Goal: Task Accomplishment & Management: Complete application form

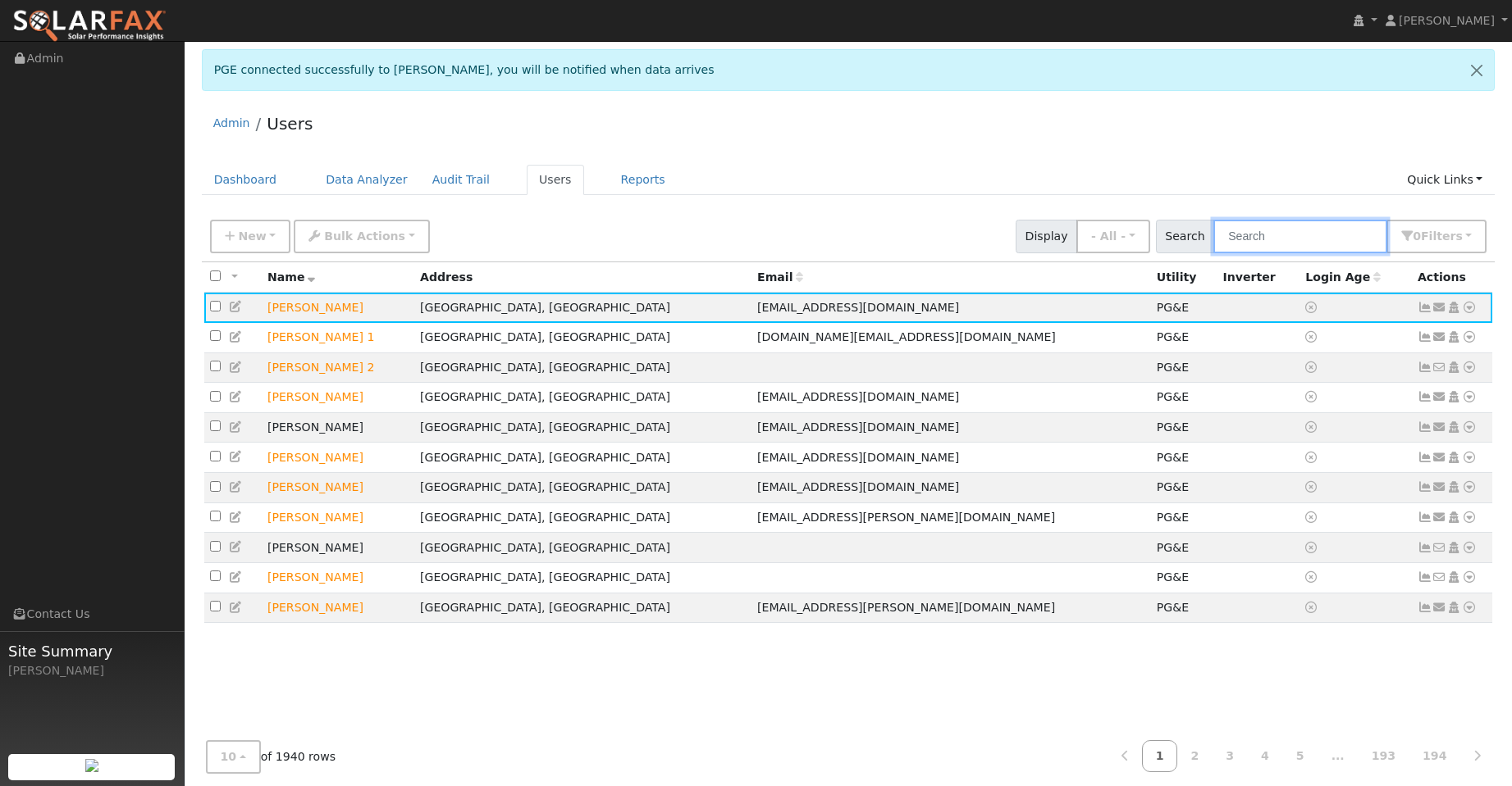
click at [1285, 230] on input "text" at bounding box center [1300, 236] width 174 height 33
paste input "860 Sapphire Cir"
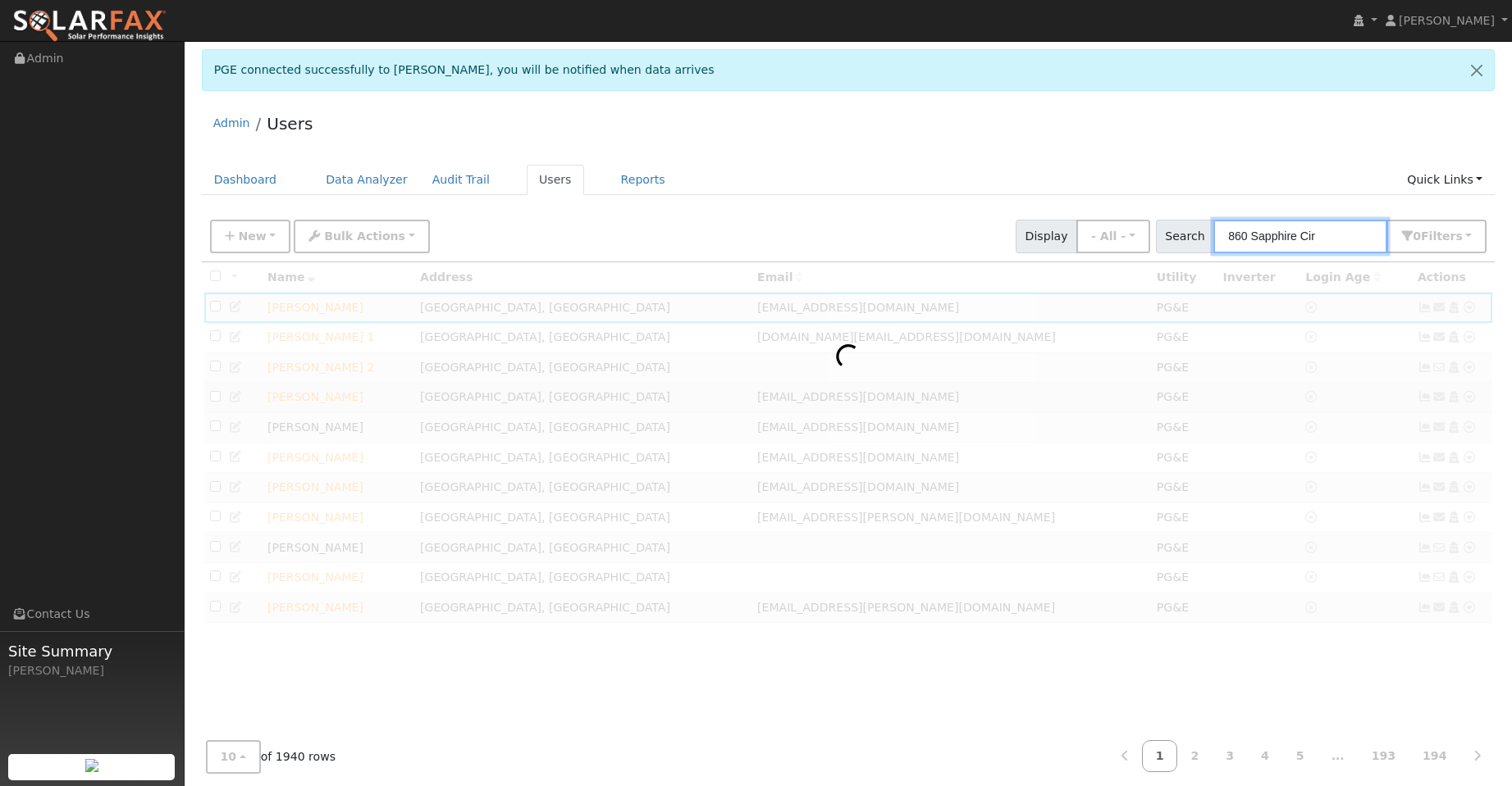
type input "860 Sapphire Cir"
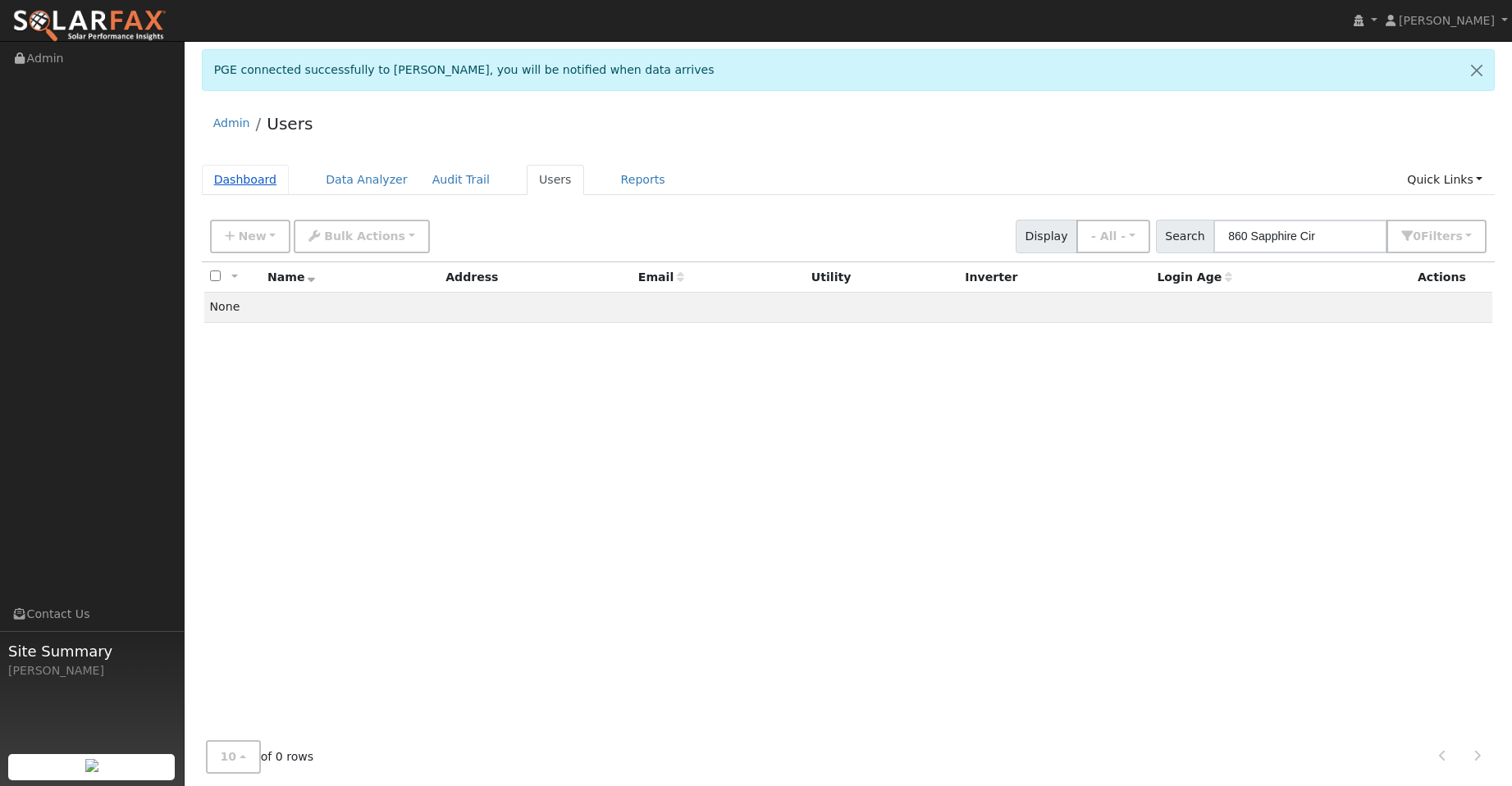
click at [244, 183] on link "Dashboard" at bounding box center [245, 180] width 87 height 30
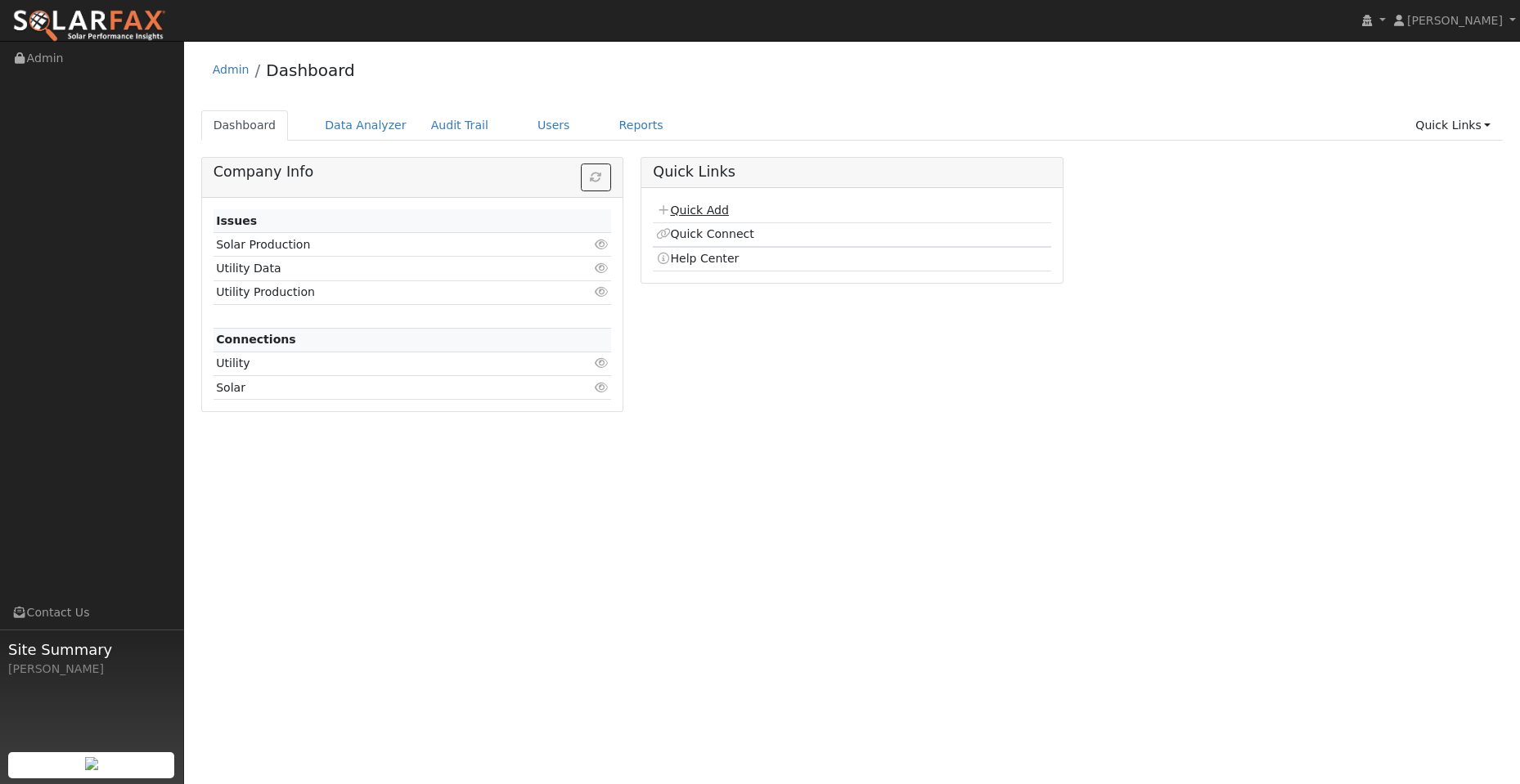
click at [708, 211] on link "Quick Add" at bounding box center [692, 210] width 73 height 13
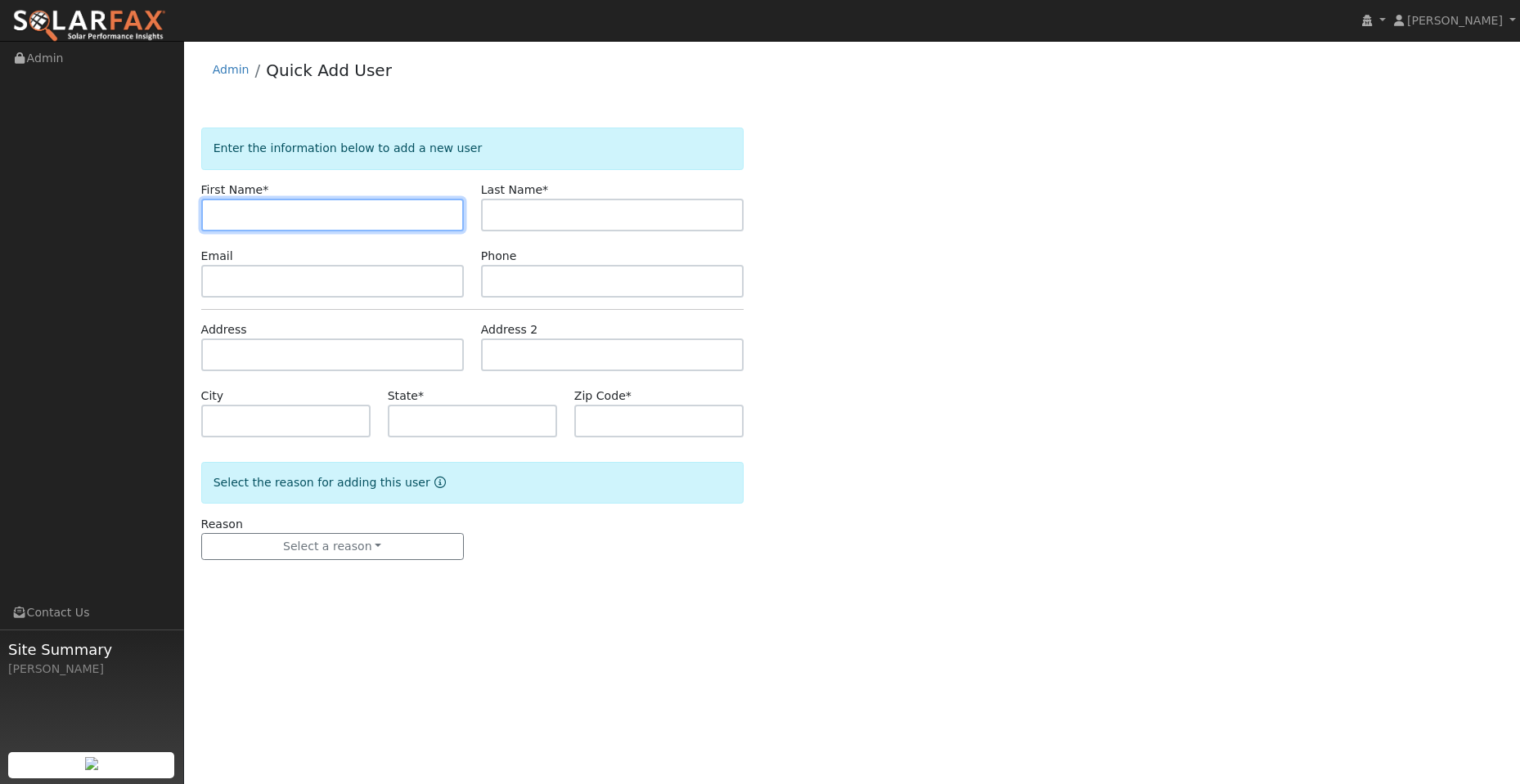
click at [239, 212] on input "text" at bounding box center [332, 215] width 263 height 33
paste input "Chad"
click at [222, 217] on input "Chad" at bounding box center [332, 215] width 263 height 33
click at [218, 217] on input "Chad" at bounding box center [332, 215] width 263 height 33
type input "Chad"
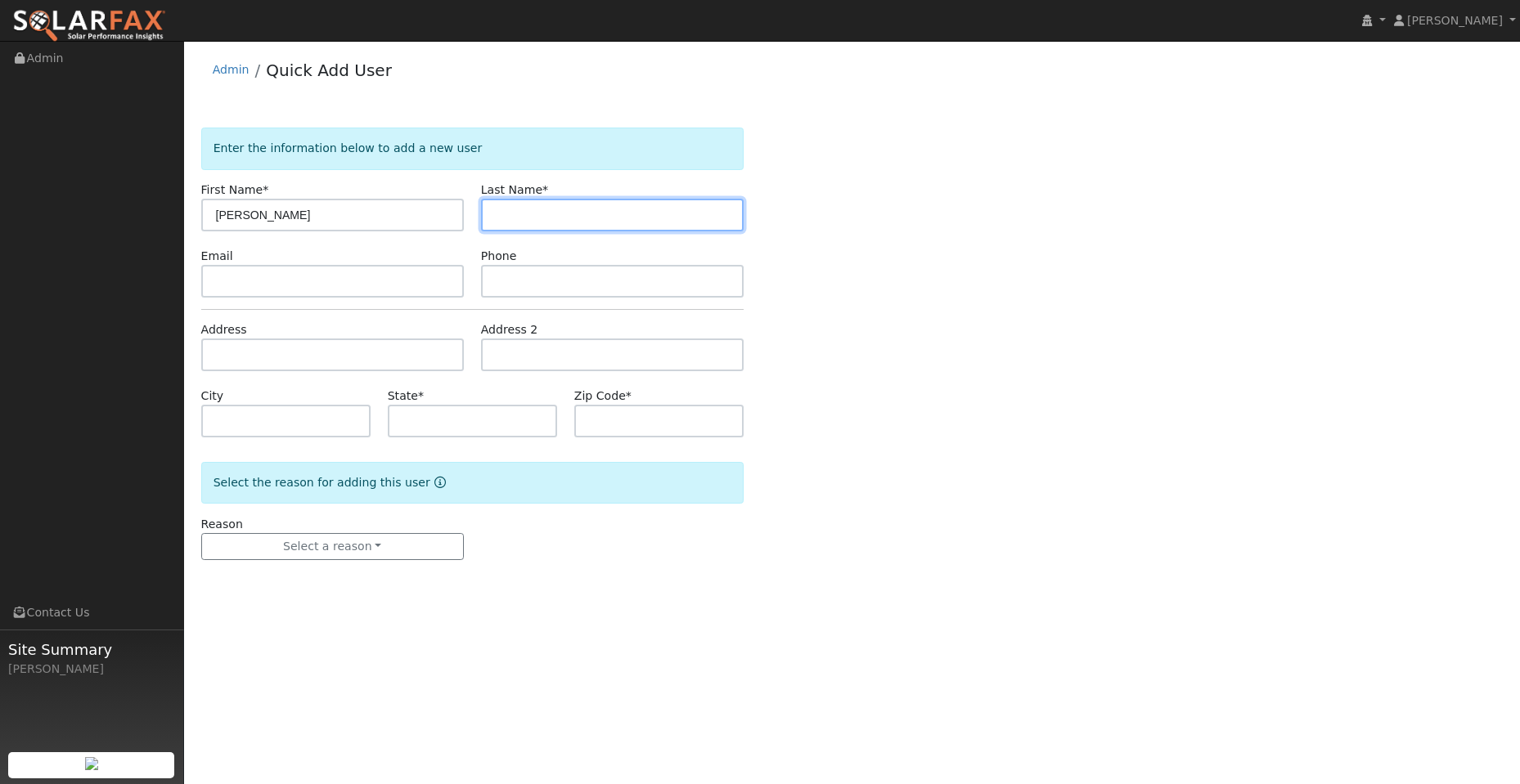
click at [570, 221] on input "text" at bounding box center [612, 215] width 263 height 33
click at [528, 210] on input "text" at bounding box center [612, 215] width 263 height 33
paste input "Leslie"
click at [496, 214] on input "Leslie" at bounding box center [612, 215] width 263 height 33
type input "Leslie"
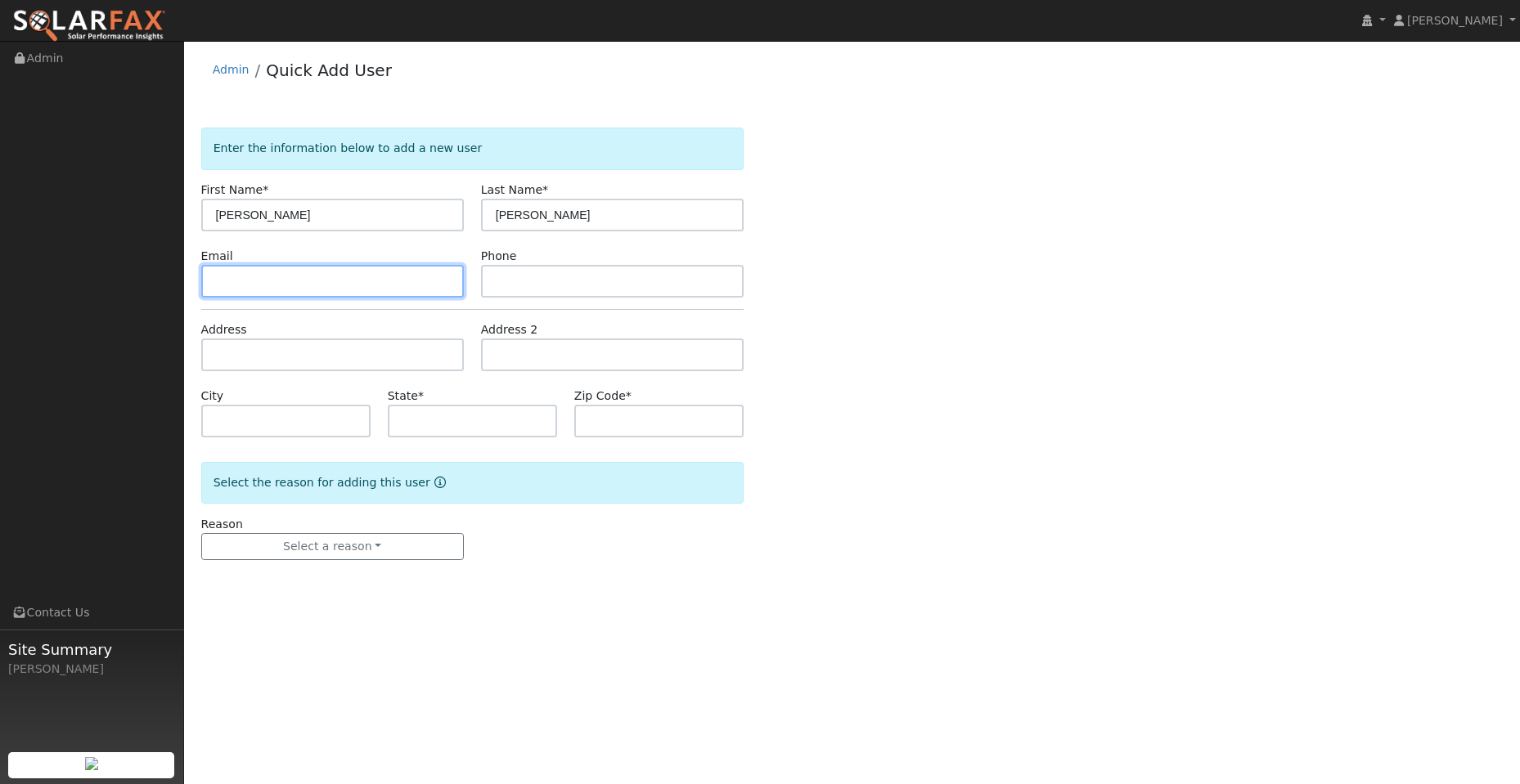
click at [305, 286] on input "text" at bounding box center [332, 282] width 263 height 33
click at [251, 283] on input "text" at bounding box center [332, 282] width 263 height 33
paste input "(707) 628-7512"
click at [218, 283] on input "(707) 628-7512" at bounding box center [332, 282] width 263 height 33
type input "(707) 628-7512"
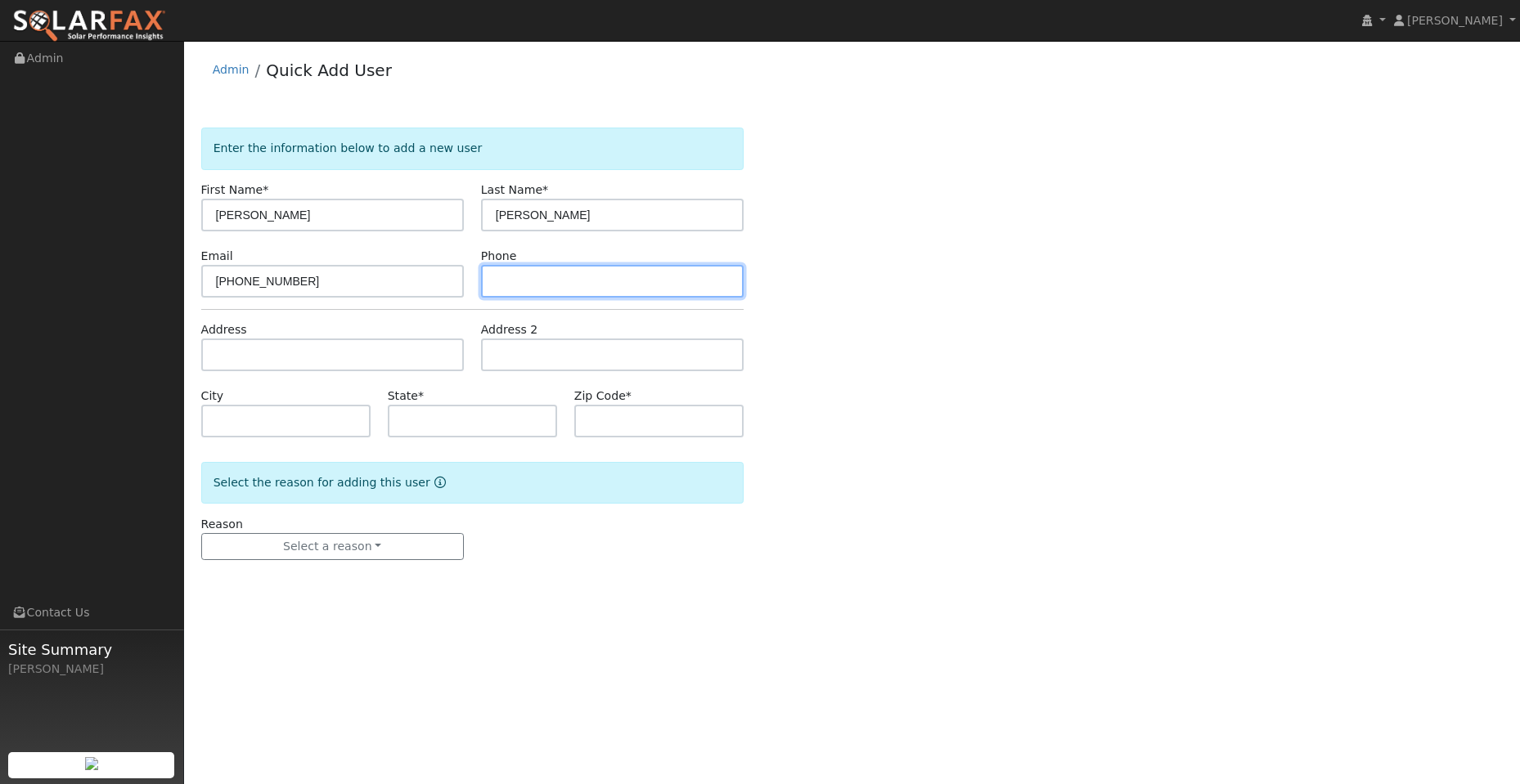
click at [521, 275] on input "text" at bounding box center [612, 282] width 263 height 33
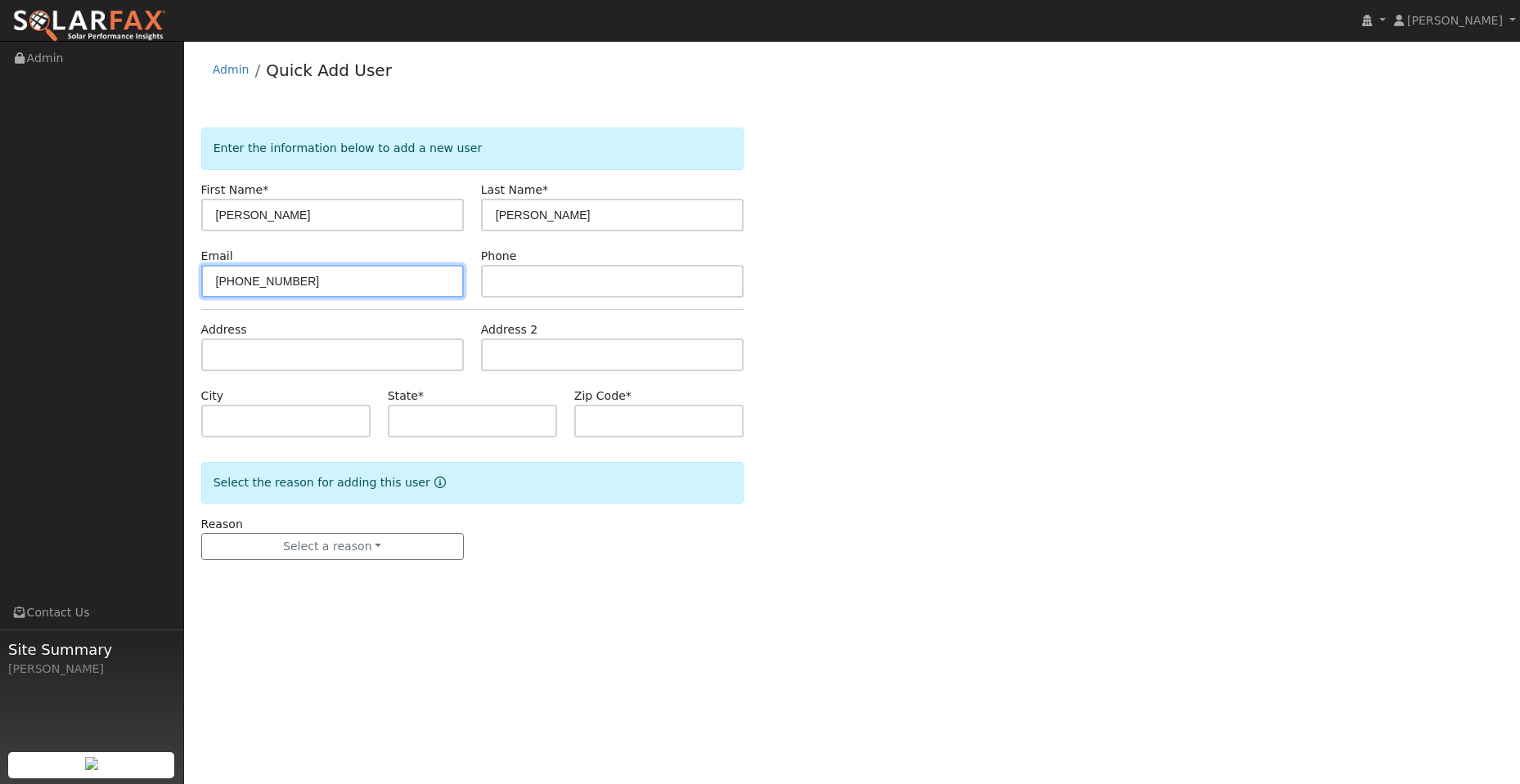
drag, startPoint x: 318, startPoint y: 283, endPoint x: 254, endPoint y: 279, distance: 64.1
click at [193, 285] on div "Email (707) 628-7512" at bounding box center [332, 272] width 280 height 50
drag, startPoint x: 491, startPoint y: 297, endPoint x: 501, endPoint y: 278, distance: 21.5
click at [491, 295] on form "Enter the information below to add a new user First Name * Chad Last Name * Les…" at bounding box center [472, 360] width 542 height 465
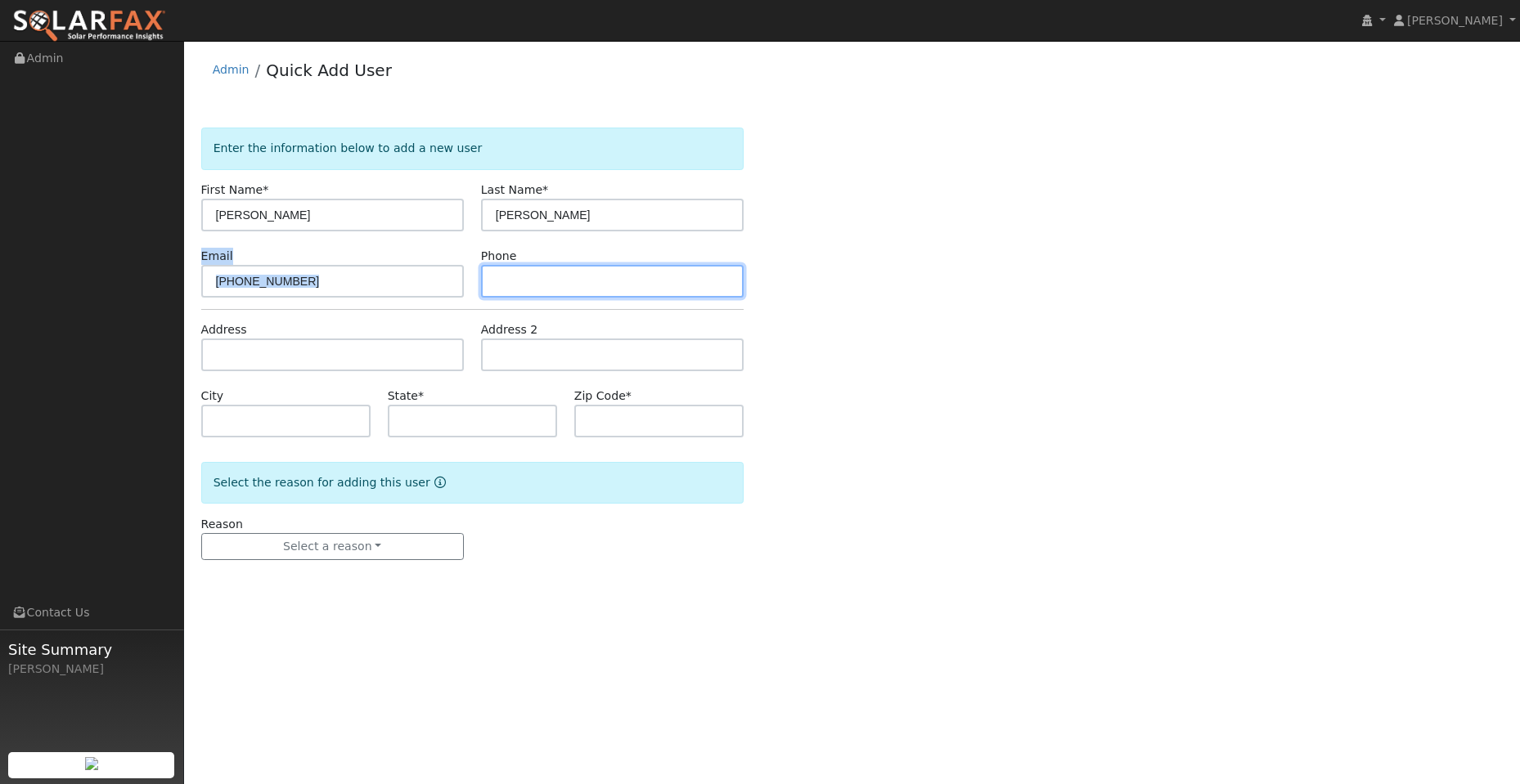
click at [503, 284] on input "text" at bounding box center [612, 282] width 263 height 33
paste input "(707) 628-7512"
click at [498, 285] on input "(707) 628-7512" at bounding box center [612, 282] width 263 height 33
type input "(707) 628-7512"
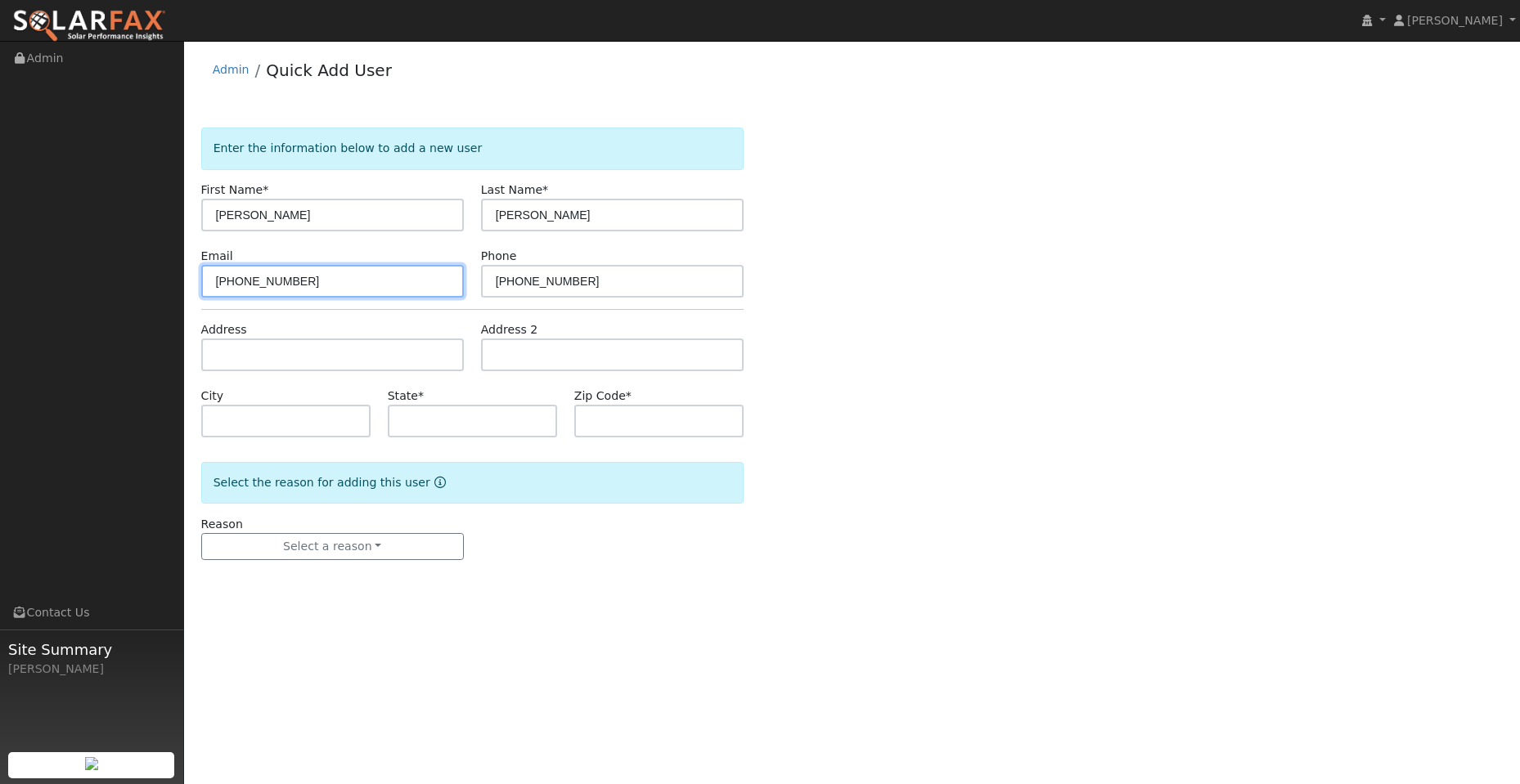
click at [307, 277] on input "(707) 628-7512" at bounding box center [332, 282] width 263 height 33
drag, startPoint x: 325, startPoint y: 282, endPoint x: 172, endPoint y: 285, distance: 153.0
click at [174, 285] on div "installed Ivah Rapolla Ivah Rapolla Profile My Company Help Center Terms Of Ser…" at bounding box center [760, 412] width 1520 height 743
click at [260, 282] on input "text" at bounding box center [332, 282] width 263 height 33
paste input "[PERSON_NAME][EMAIL_ADDRESS][DOMAIN_NAME]"
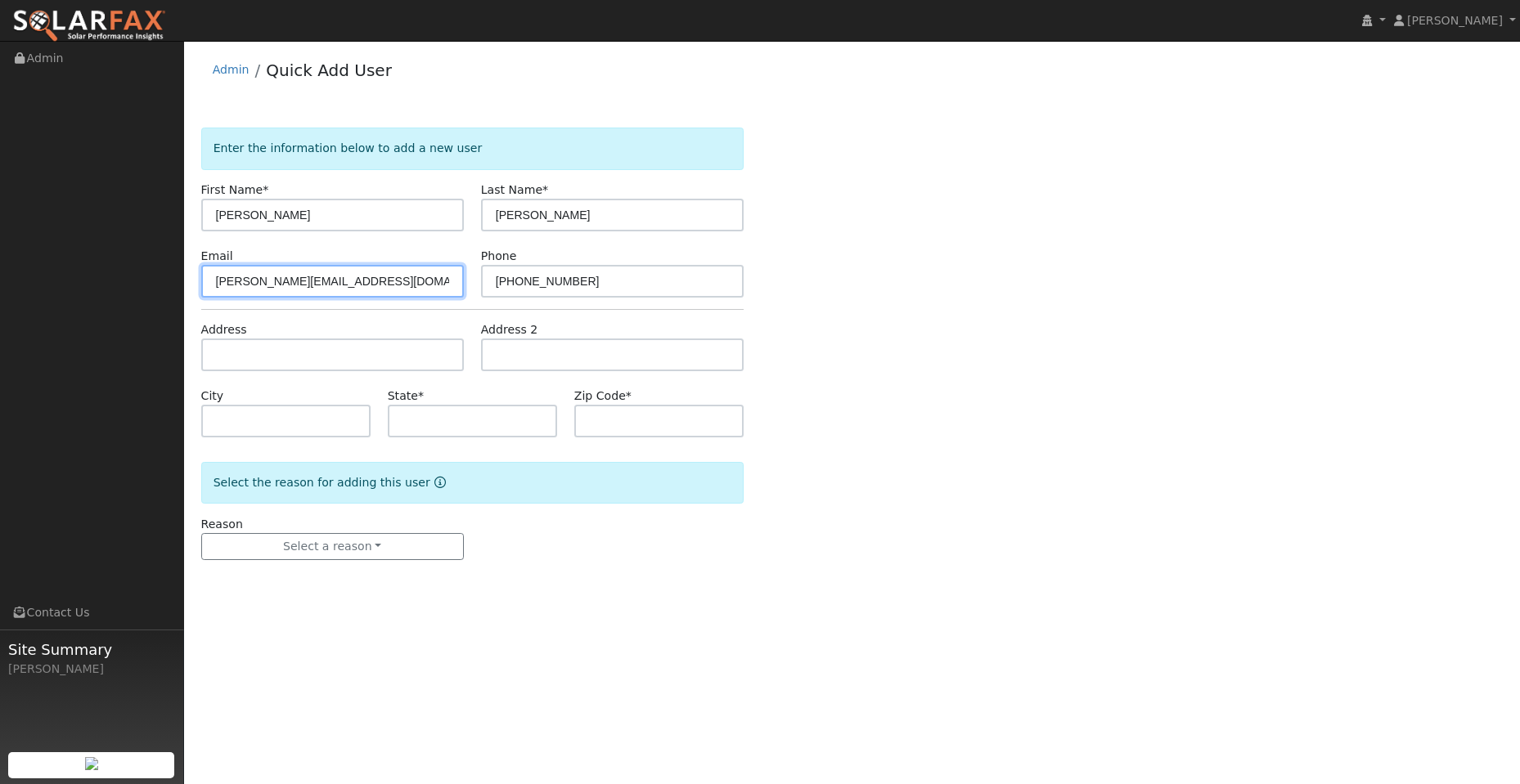
click at [217, 283] on input "[PERSON_NAME][EMAIL_ADDRESS][DOMAIN_NAME]" at bounding box center [332, 282] width 263 height 33
type input "[PERSON_NAME][EMAIL_ADDRESS][DOMAIN_NAME]"
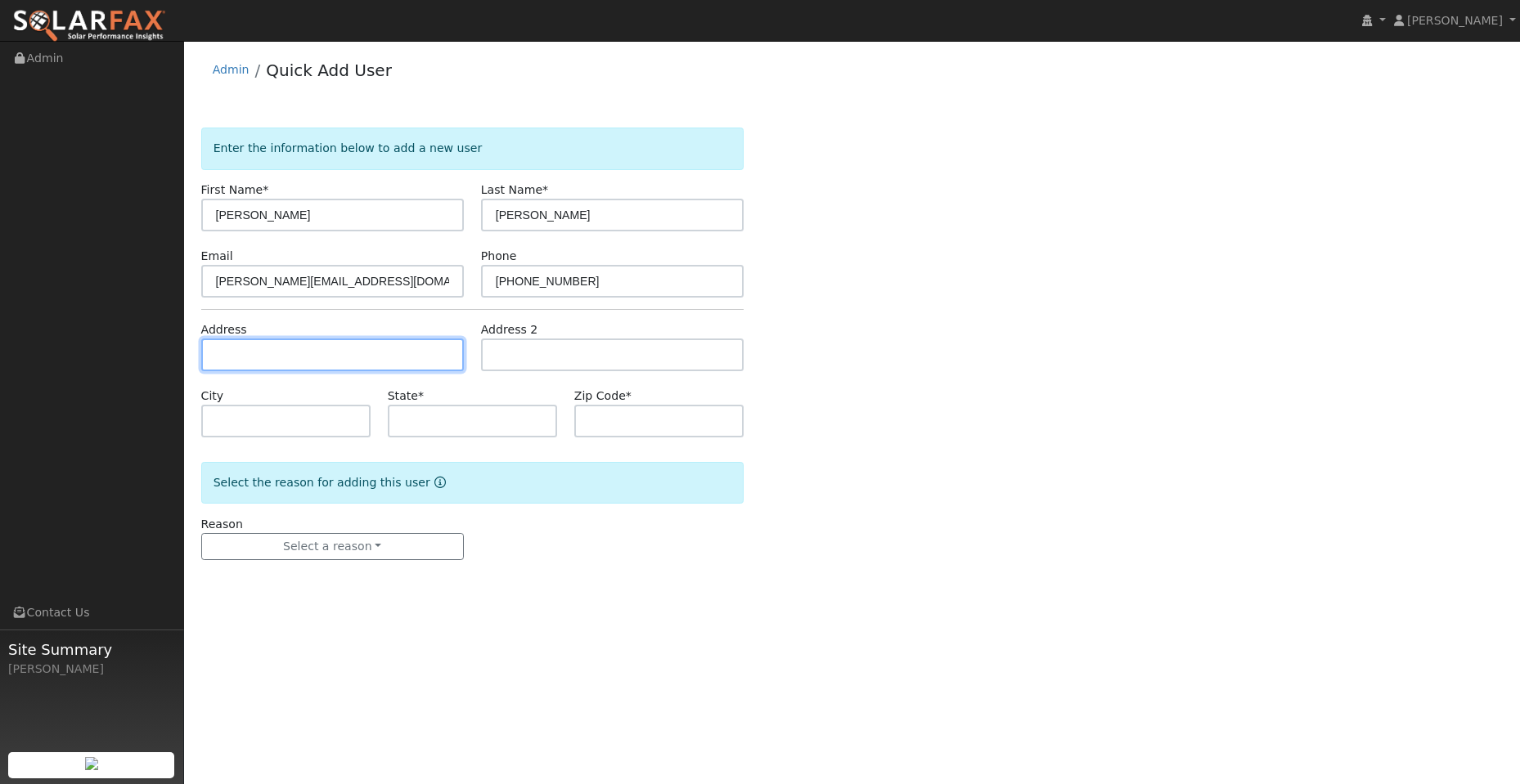
click at [260, 360] on input "text" at bounding box center [332, 355] width 263 height 33
click at [234, 352] on input "text" at bounding box center [332, 355] width 263 height 33
paste input "860 Sapphire Cir"
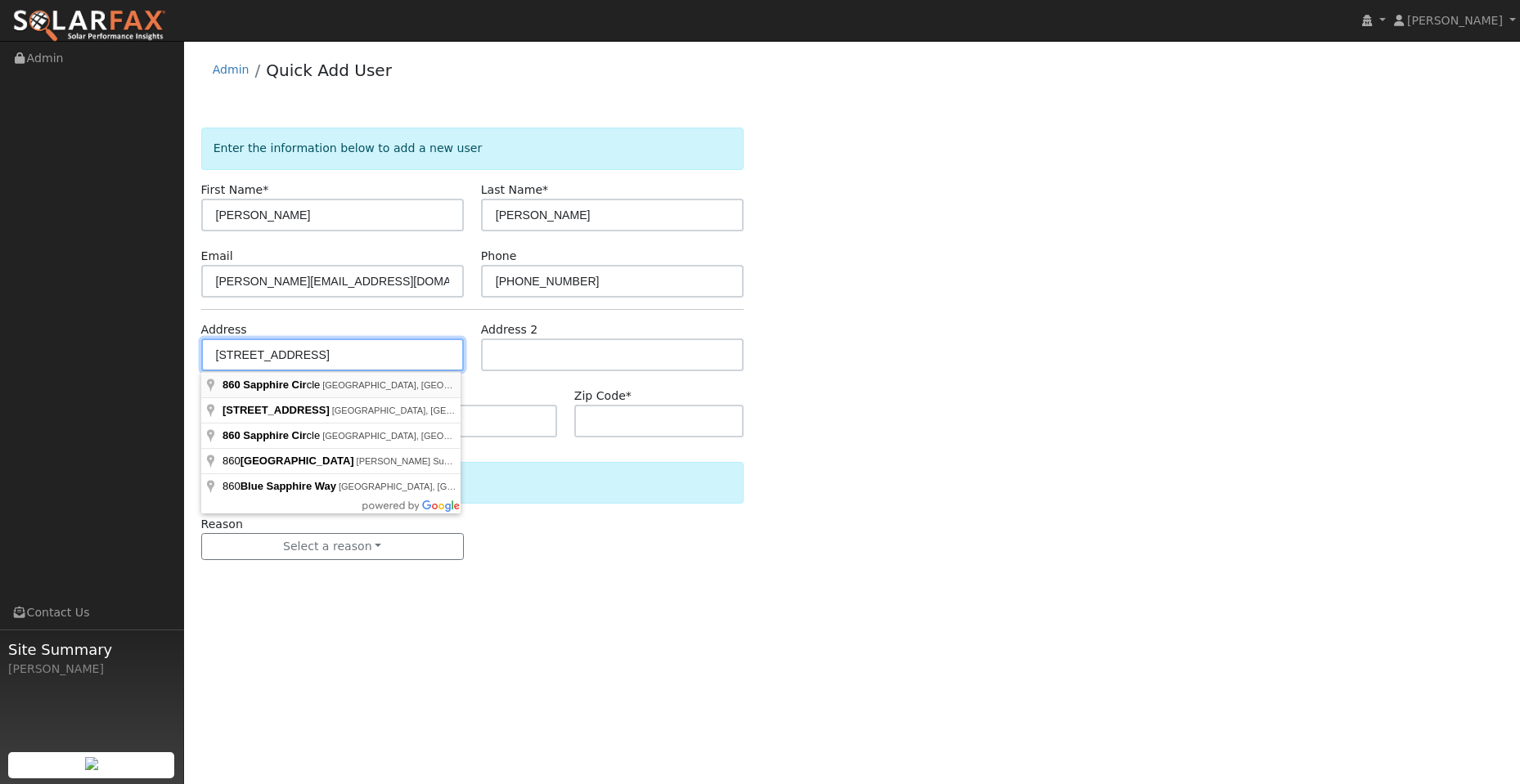
type input "860 Sapphire Circle"
type input "Vacaville"
type input "CA"
type input "95687"
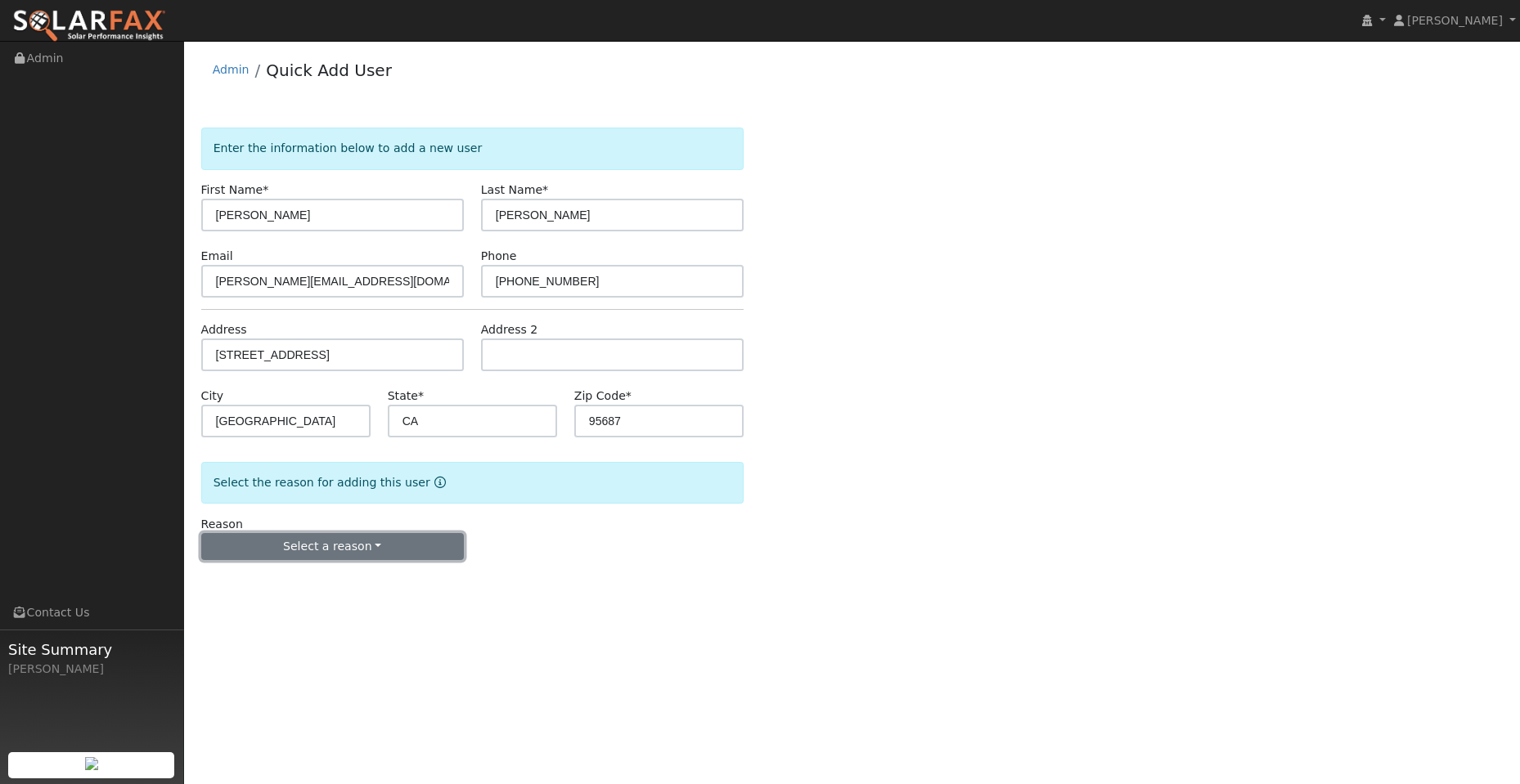
click at [403, 544] on button "Select a reason" at bounding box center [332, 547] width 263 height 27
click at [285, 582] on link "New lead" at bounding box center [292, 581] width 181 height 23
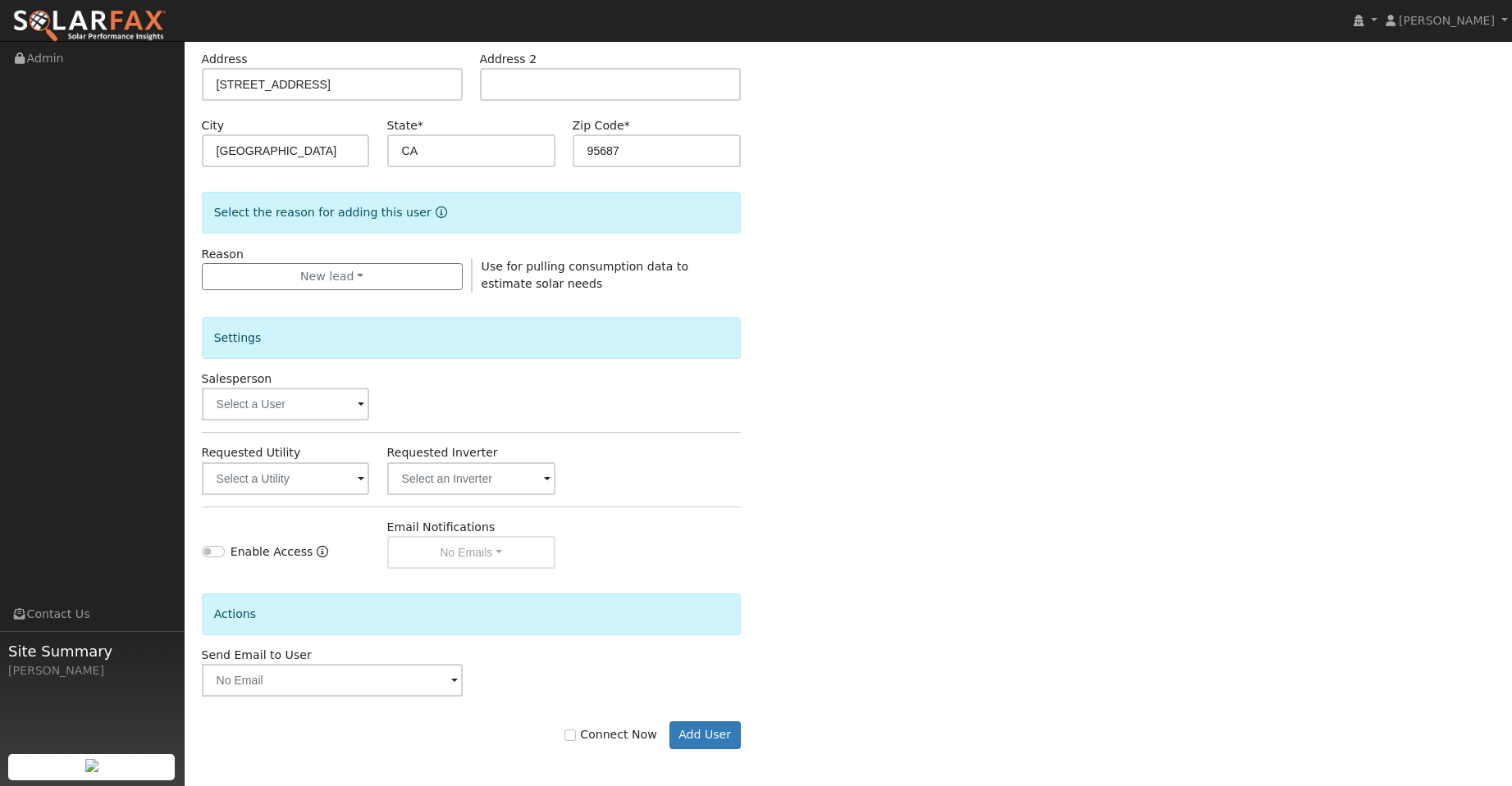
scroll to position [276, 0]
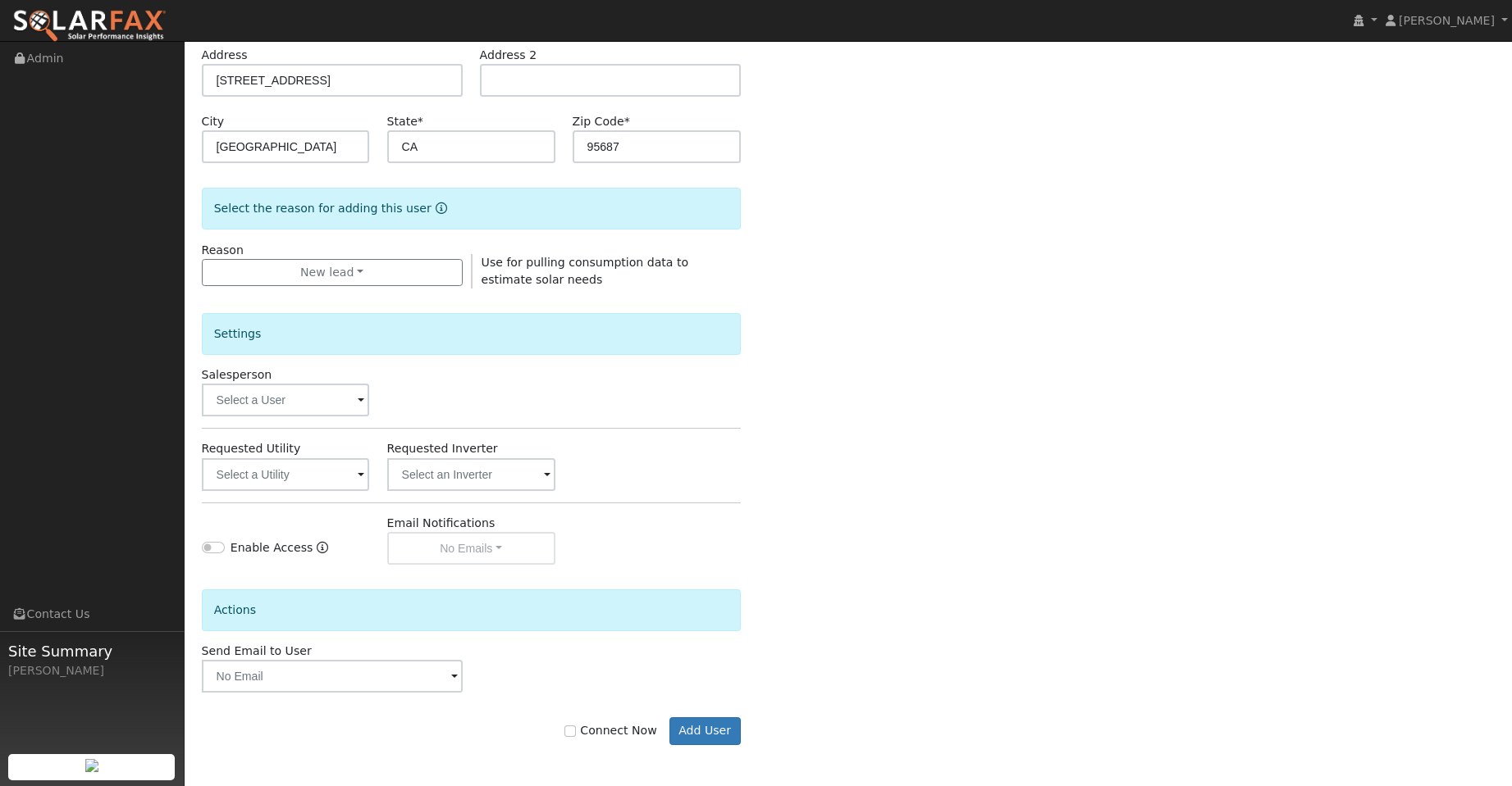
drag, startPoint x: 382, startPoint y: 406, endPoint x: 344, endPoint y: 406, distance: 38.0
click at [380, 406] on div "Salesperson" at bounding box center [471, 392] width 556 height 50
click at [342, 406] on input "text" at bounding box center [285, 400] width 168 height 33
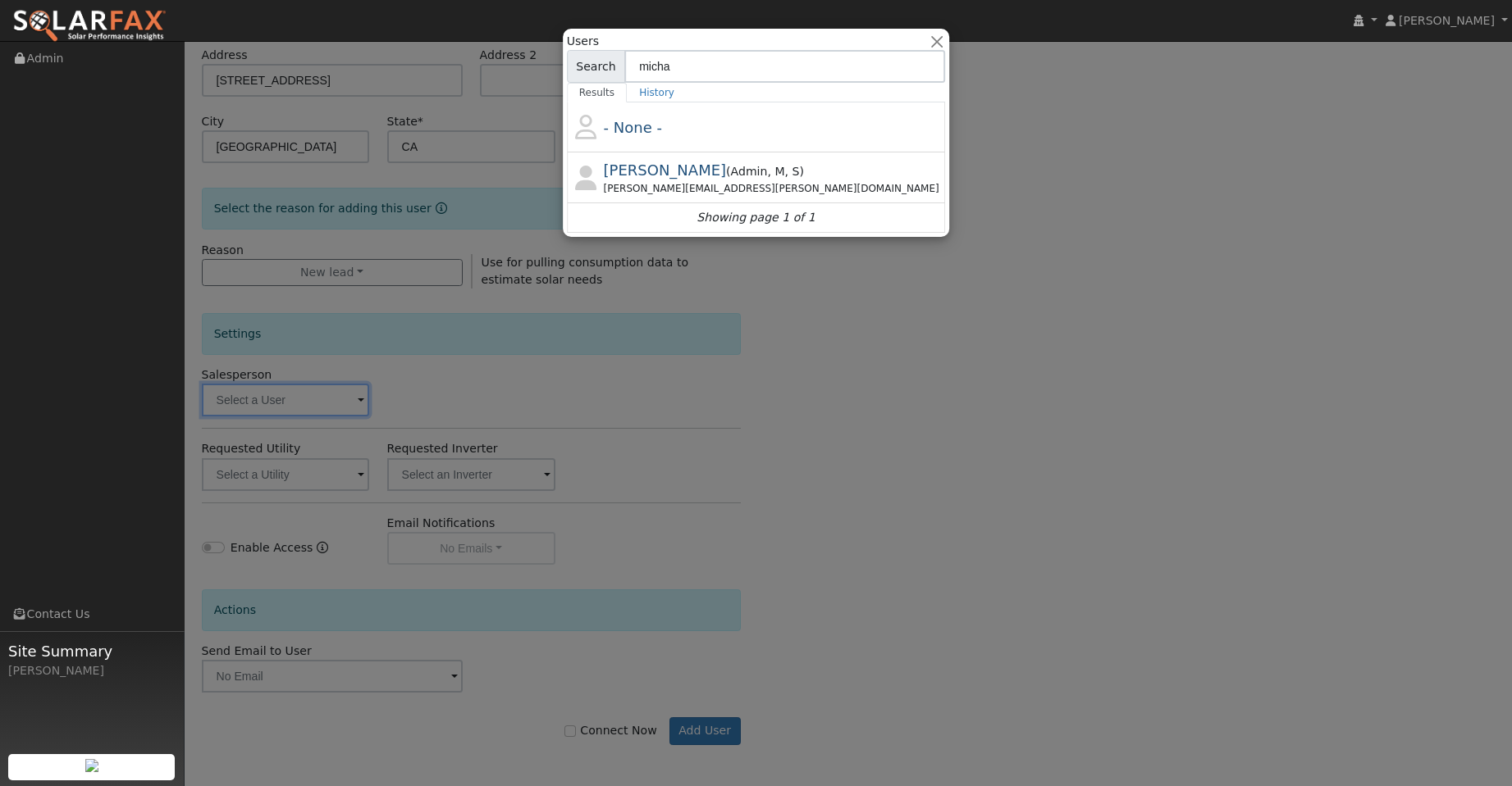
type input "micha"
click at [679, 182] on div "michael.lee@ambrosesolar.com" at bounding box center [773, 189] width 339 height 15
type input "Michael Lee"
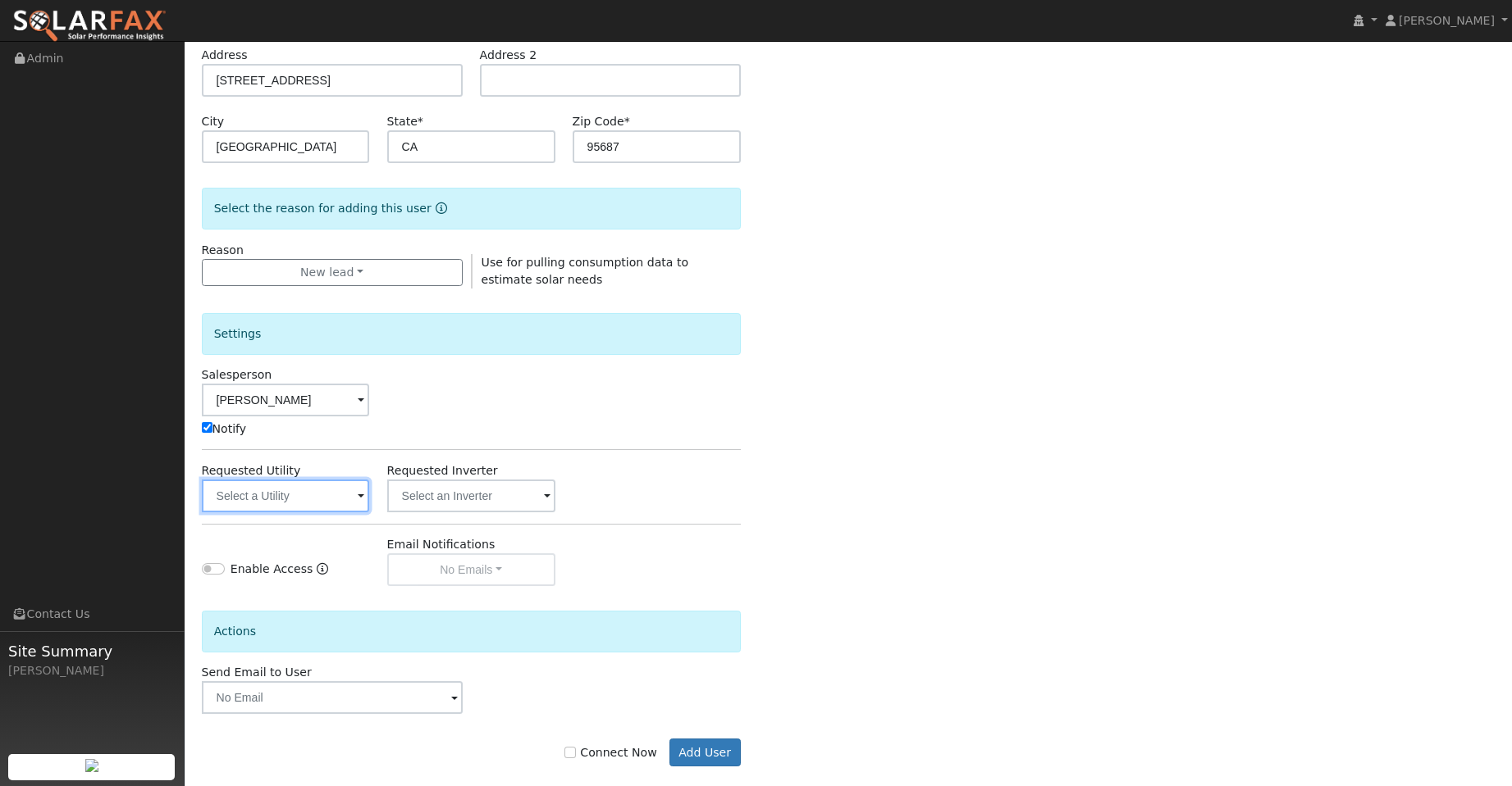
click at [334, 497] on input "text" at bounding box center [285, 496] width 168 height 33
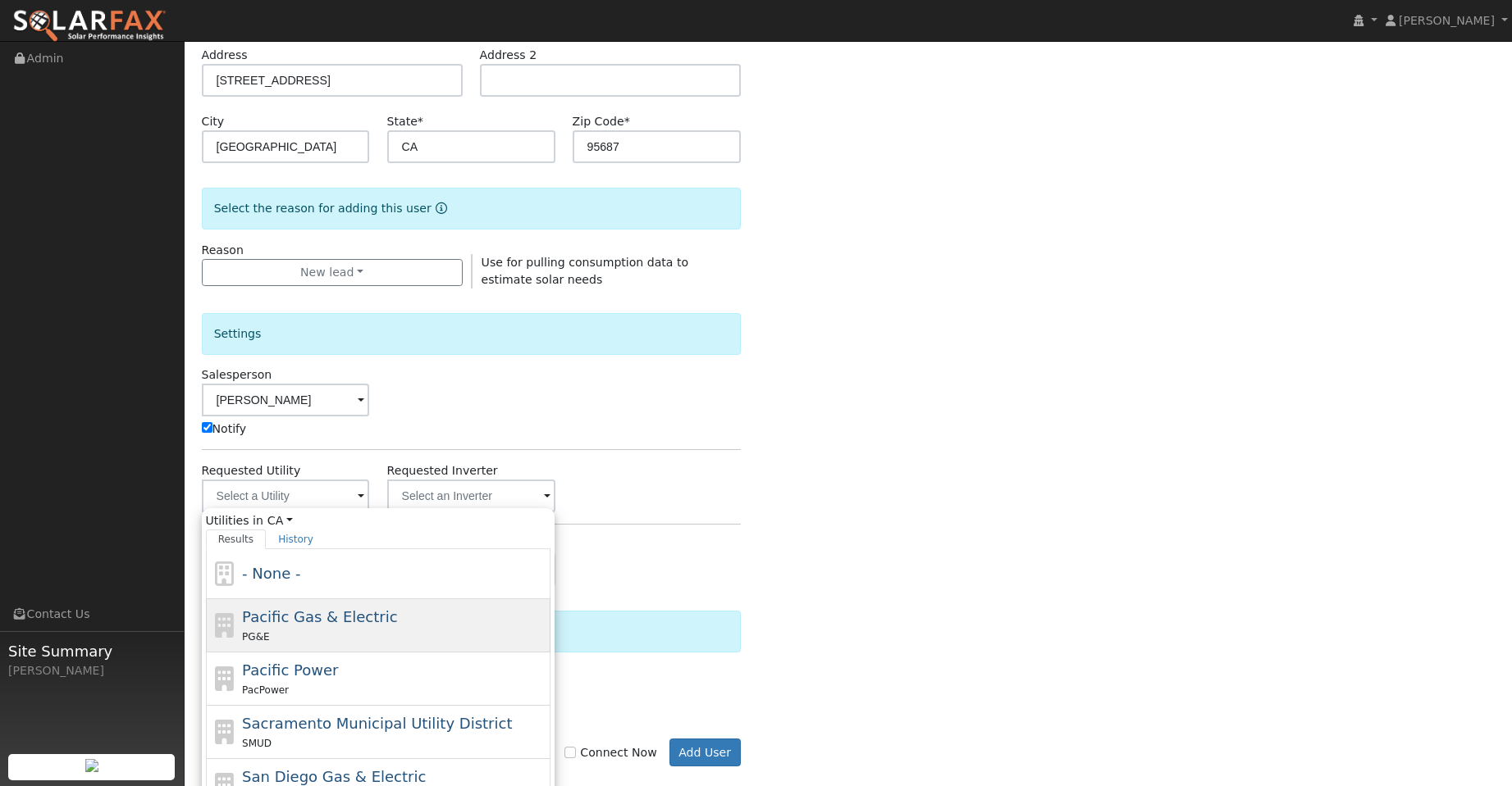
click at [422, 620] on div "Pacific Gas & Electric PG&E" at bounding box center [395, 625] width 304 height 39
type input "Pacific Gas & Electric"
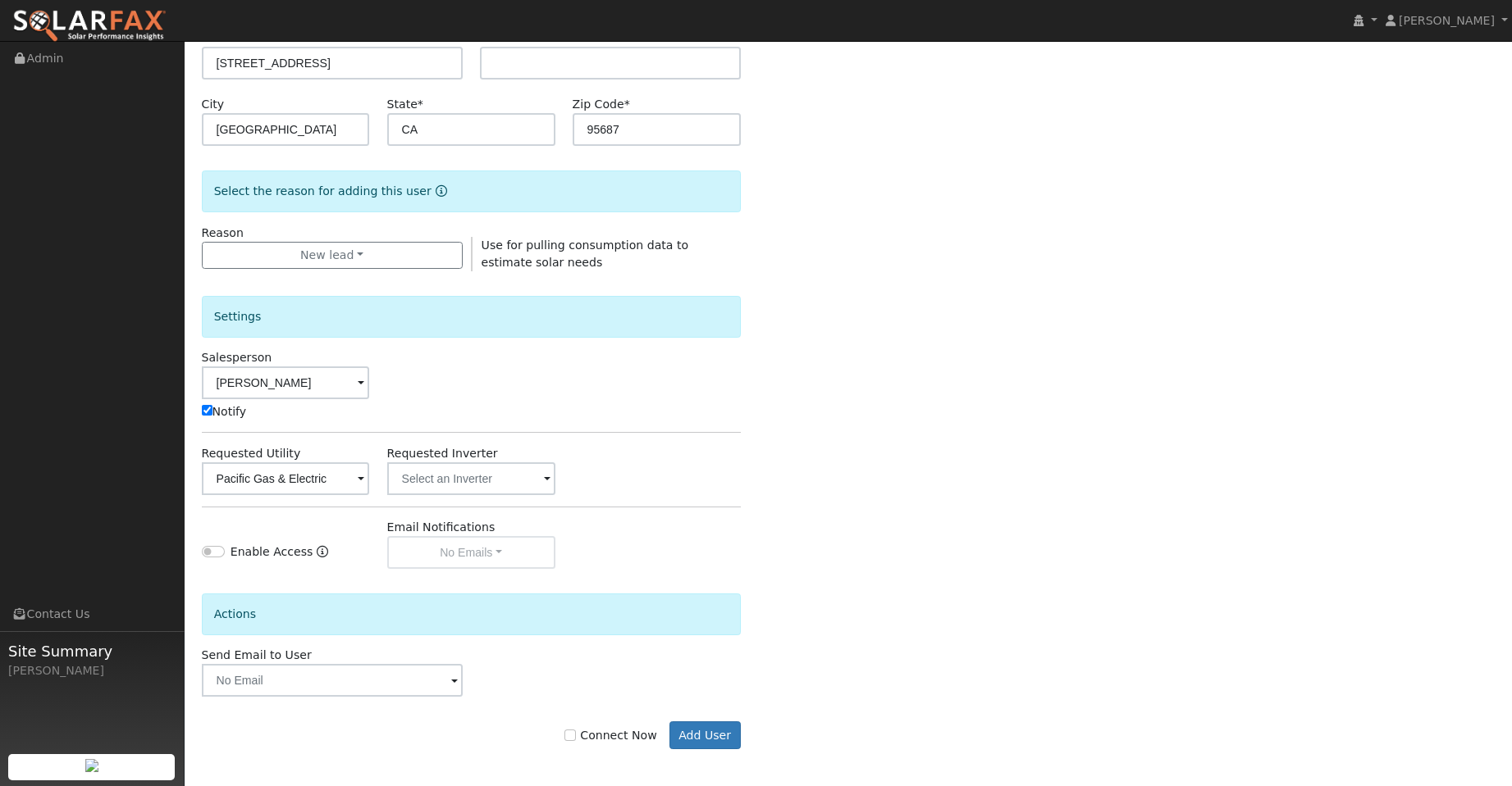
scroll to position [297, 0]
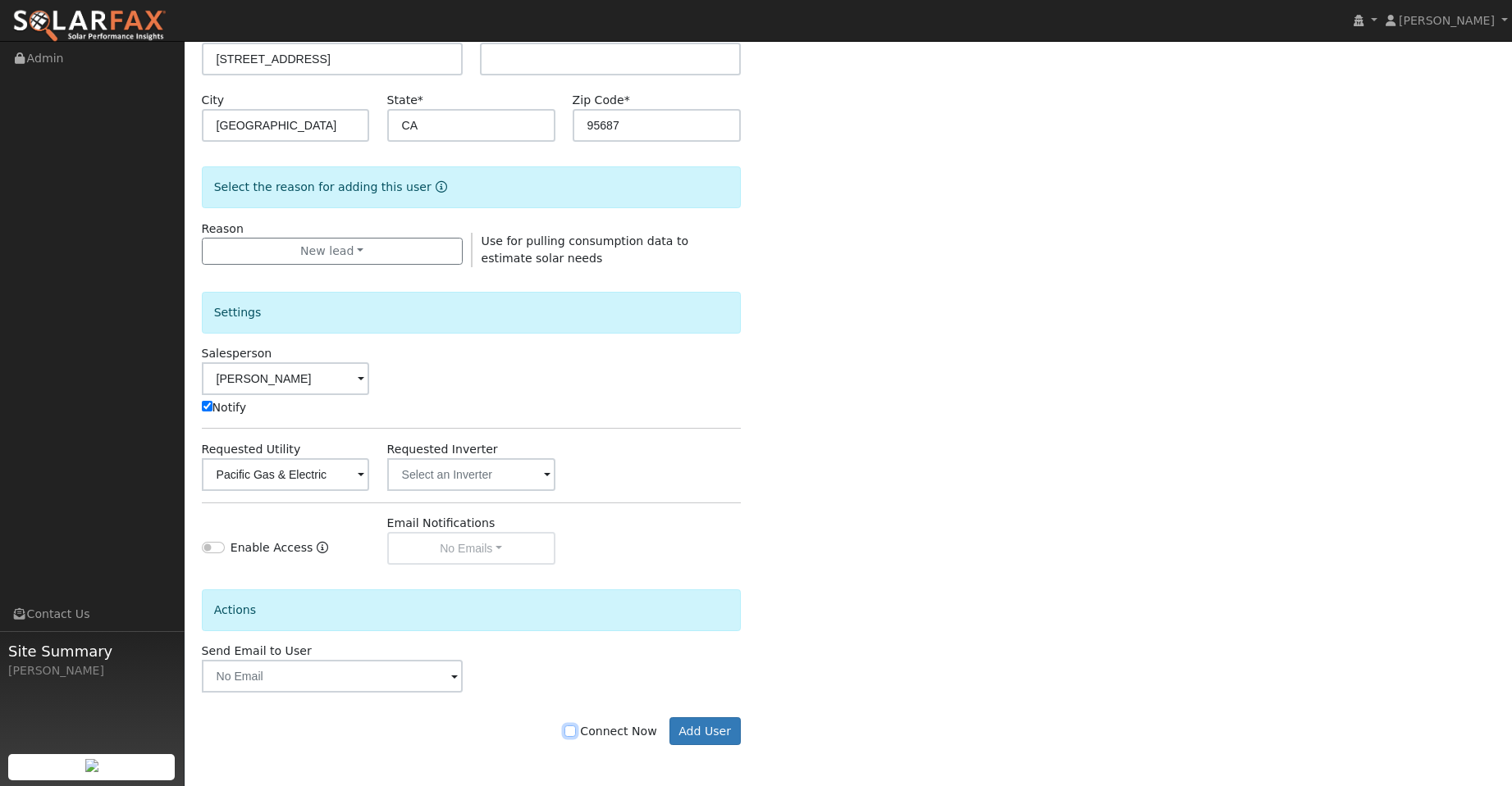
click at [576, 730] on input "Connect Now" at bounding box center [571, 732] width 11 height 11
checkbox input "true"
click at [691, 728] on button "Add User" at bounding box center [705, 731] width 71 height 28
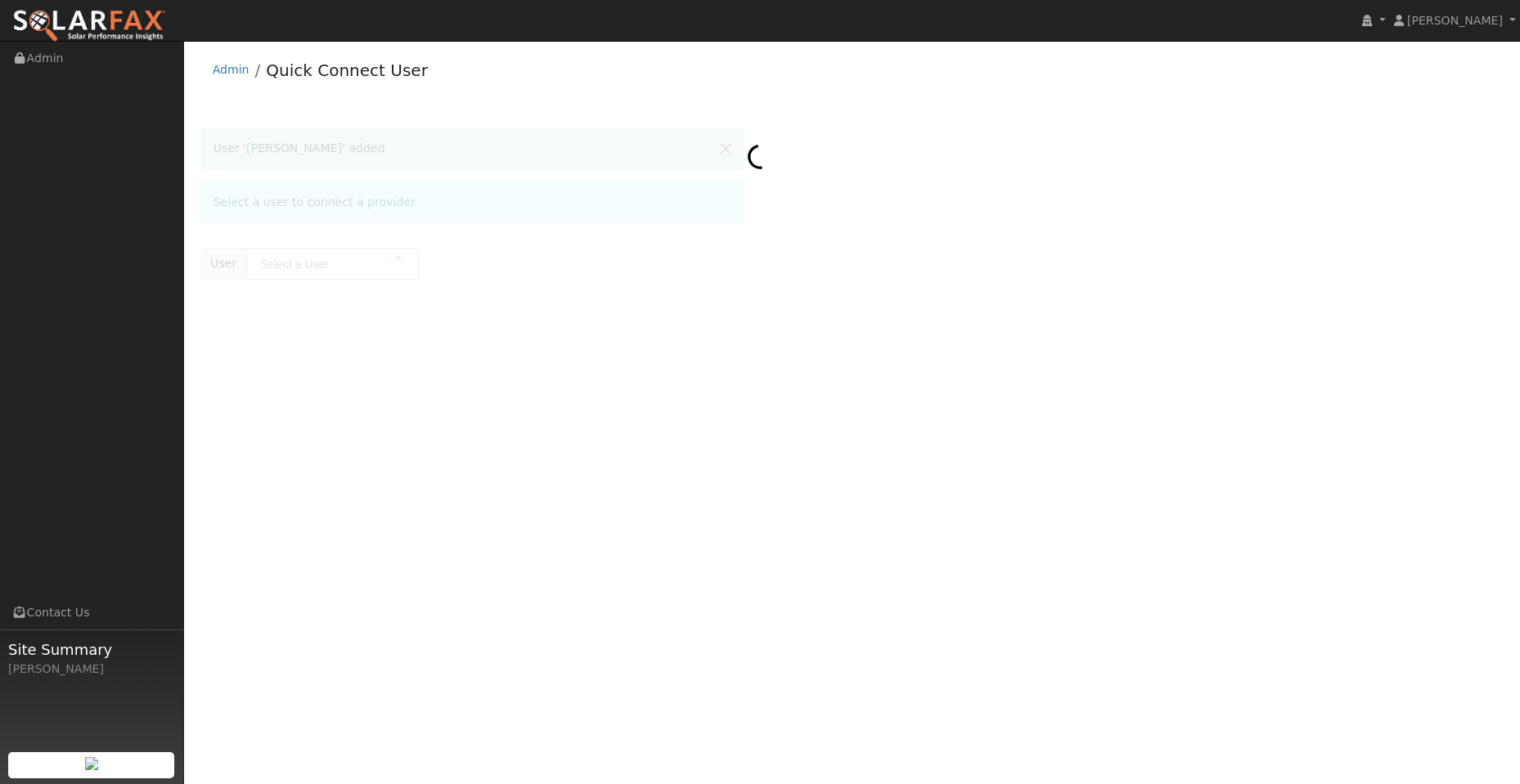
type input "[PERSON_NAME]"
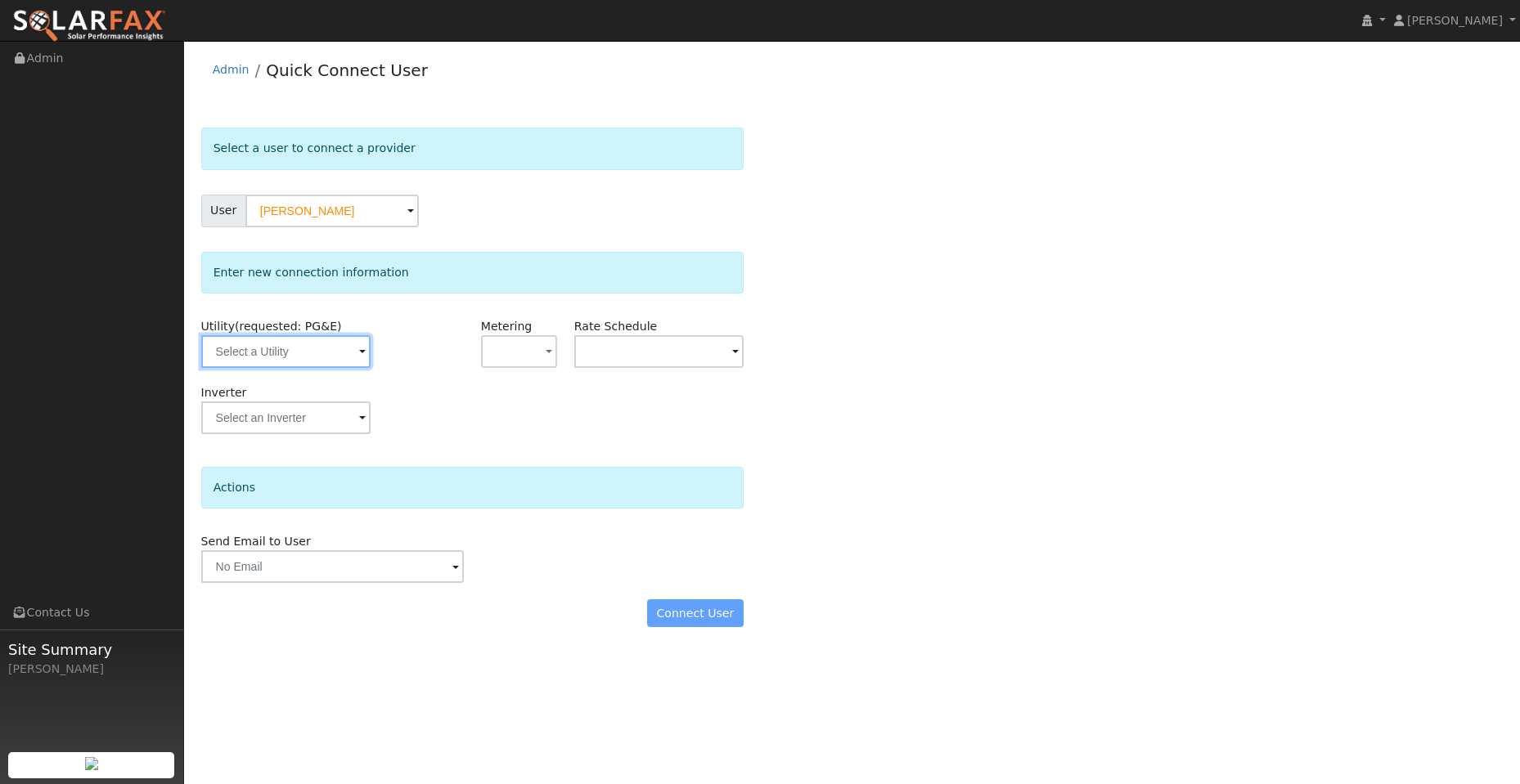
click at [320, 347] on input "text" at bounding box center [285, 352] width 170 height 33
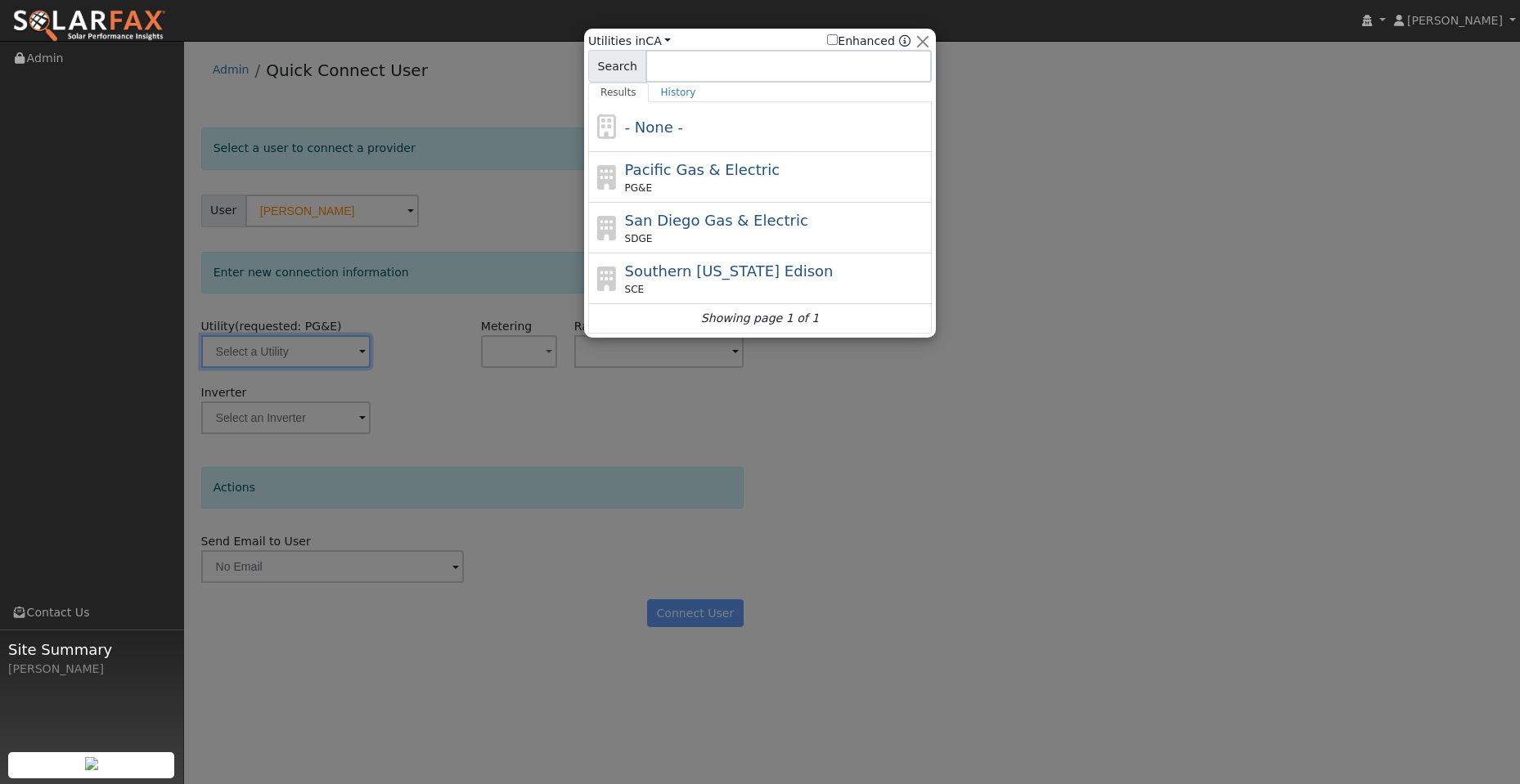
click at [744, 188] on div "PG&E" at bounding box center [777, 189] width 303 height 15
type input "PG&E"
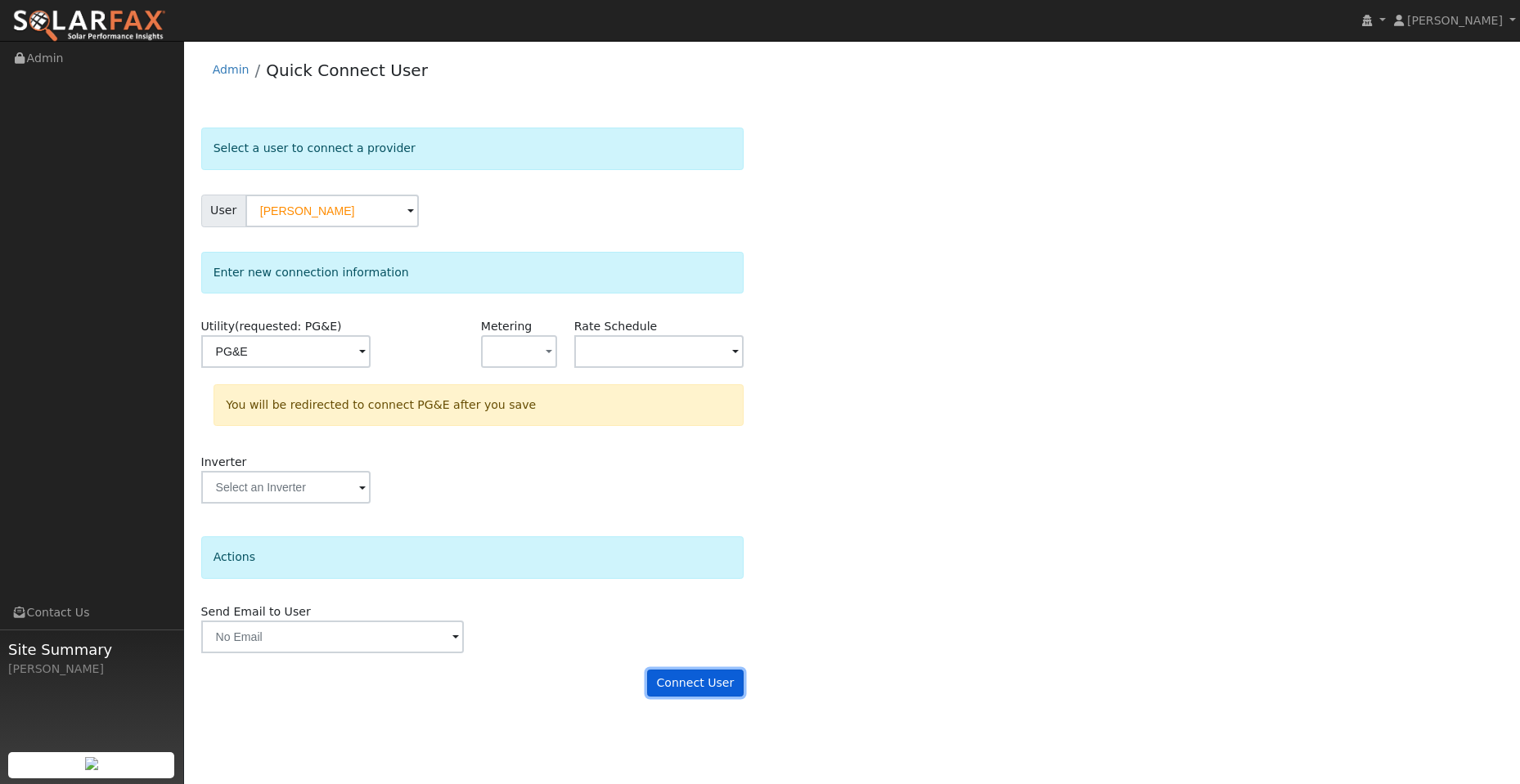
click at [730, 675] on button "Connect User" at bounding box center [696, 684] width 97 height 27
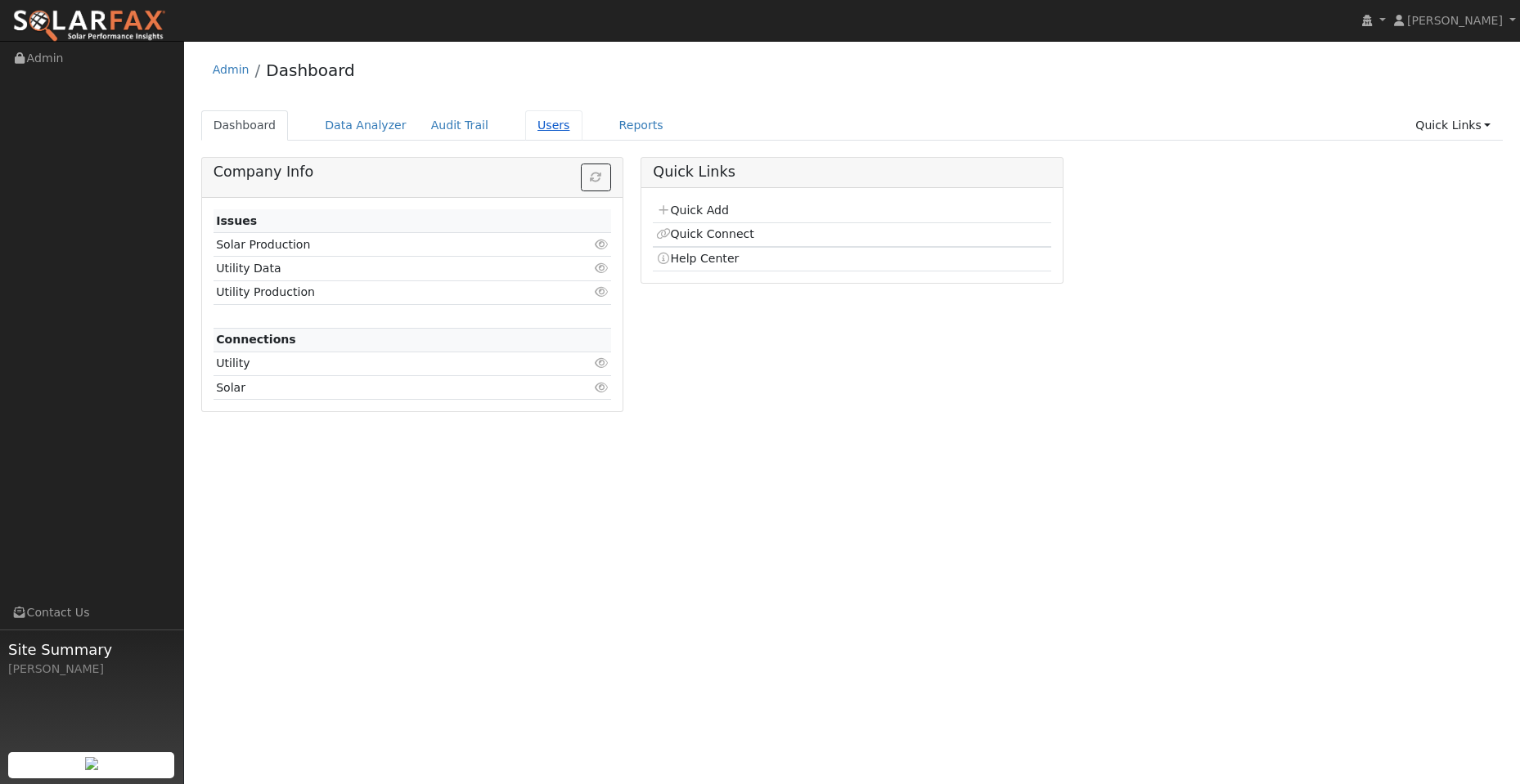
click at [543, 125] on link "Users" at bounding box center [554, 125] width 57 height 30
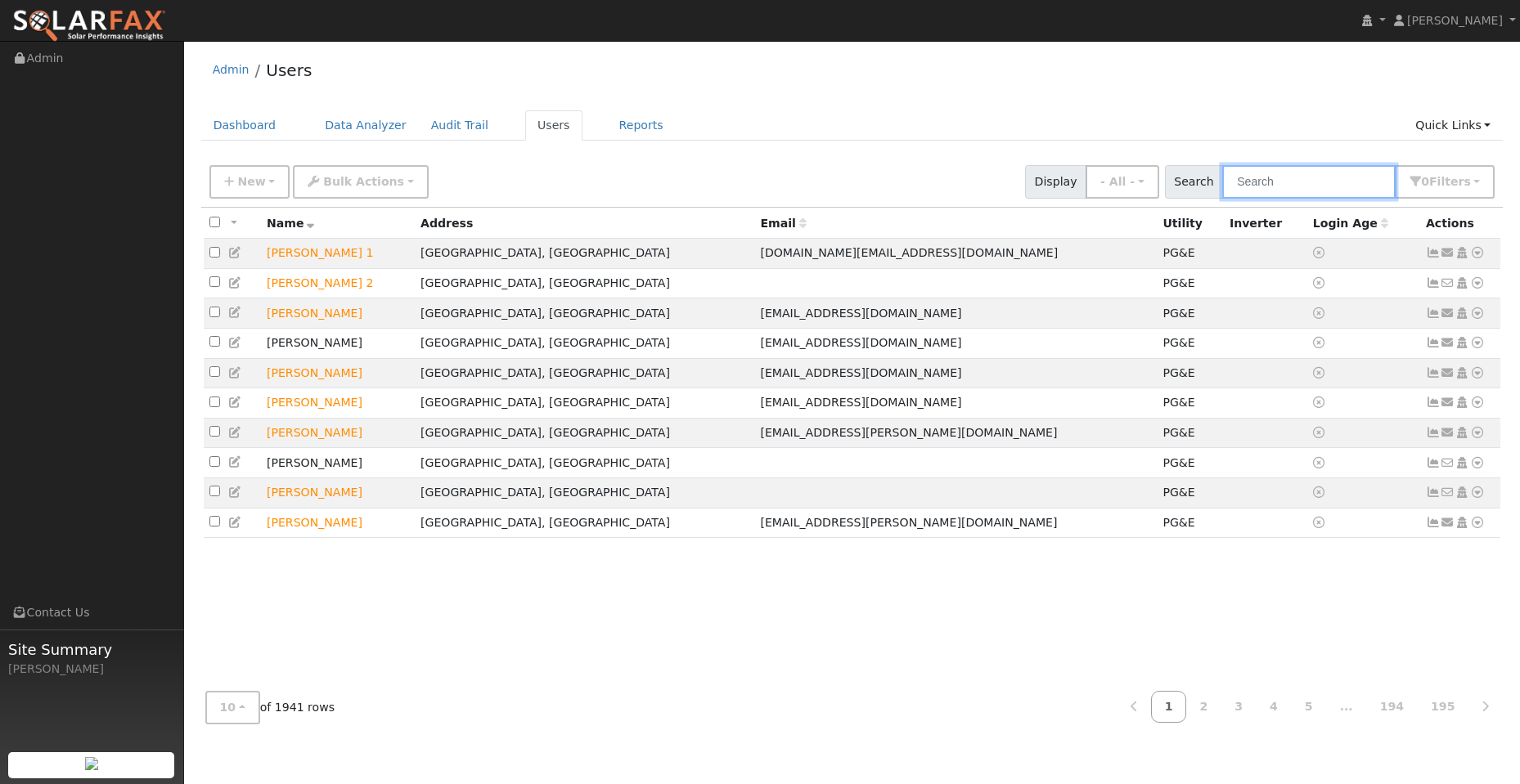
click at [1317, 189] on input "text" at bounding box center [1309, 181] width 174 height 33
paste input "860 Sapphire Cir"
type input "860 Sapphire Cir"
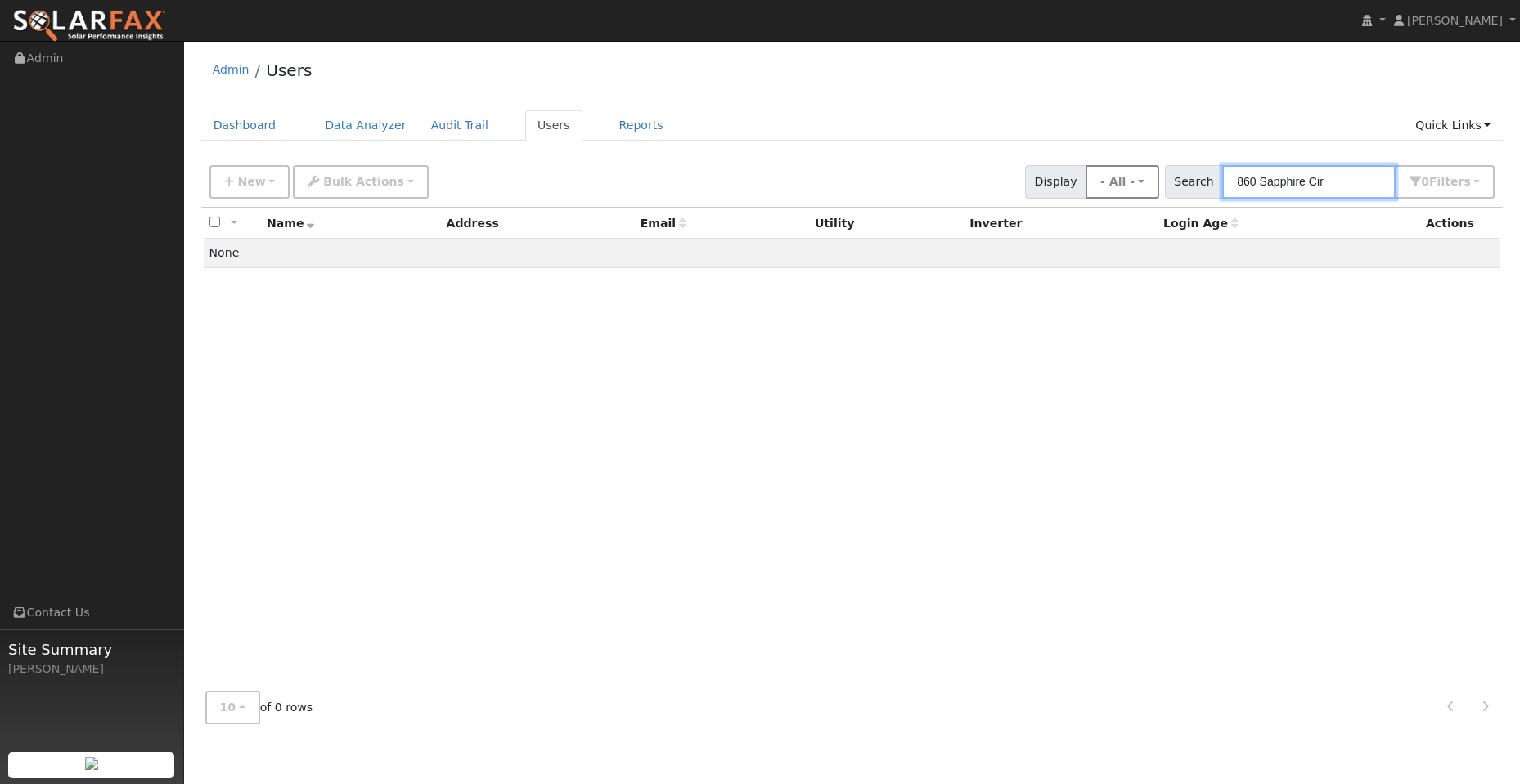
drag, startPoint x: 1337, startPoint y: 186, endPoint x: 1166, endPoint y: 188, distance: 171.0
click at [1170, 188] on div "New Add User Quick Add Quick Connect Quick Convert Lead Bulk Actions Send Email…" at bounding box center [852, 178] width 1291 height 39
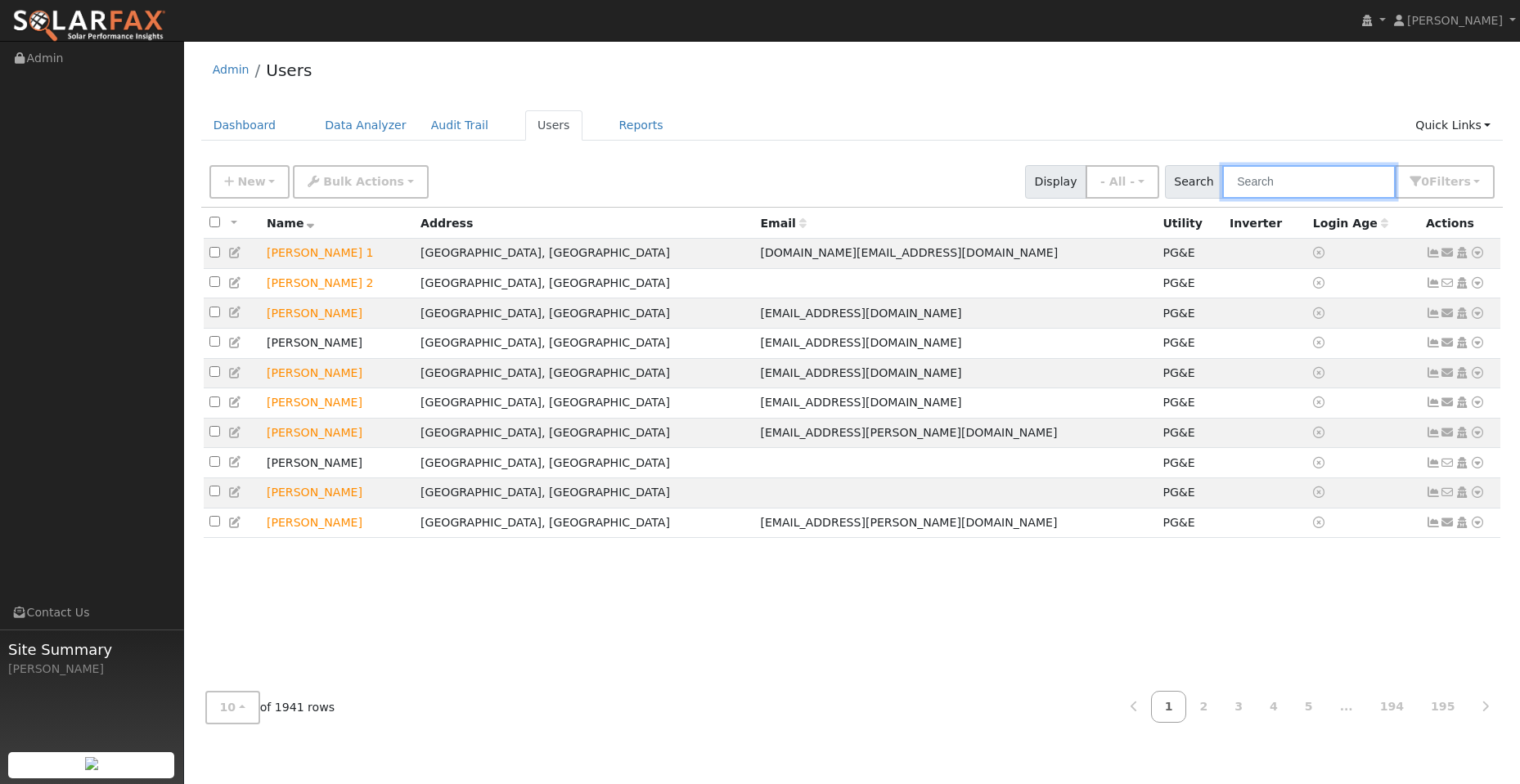
click at [1263, 183] on input "text" at bounding box center [1309, 181] width 174 height 33
paste input "[PERSON_NAME]"
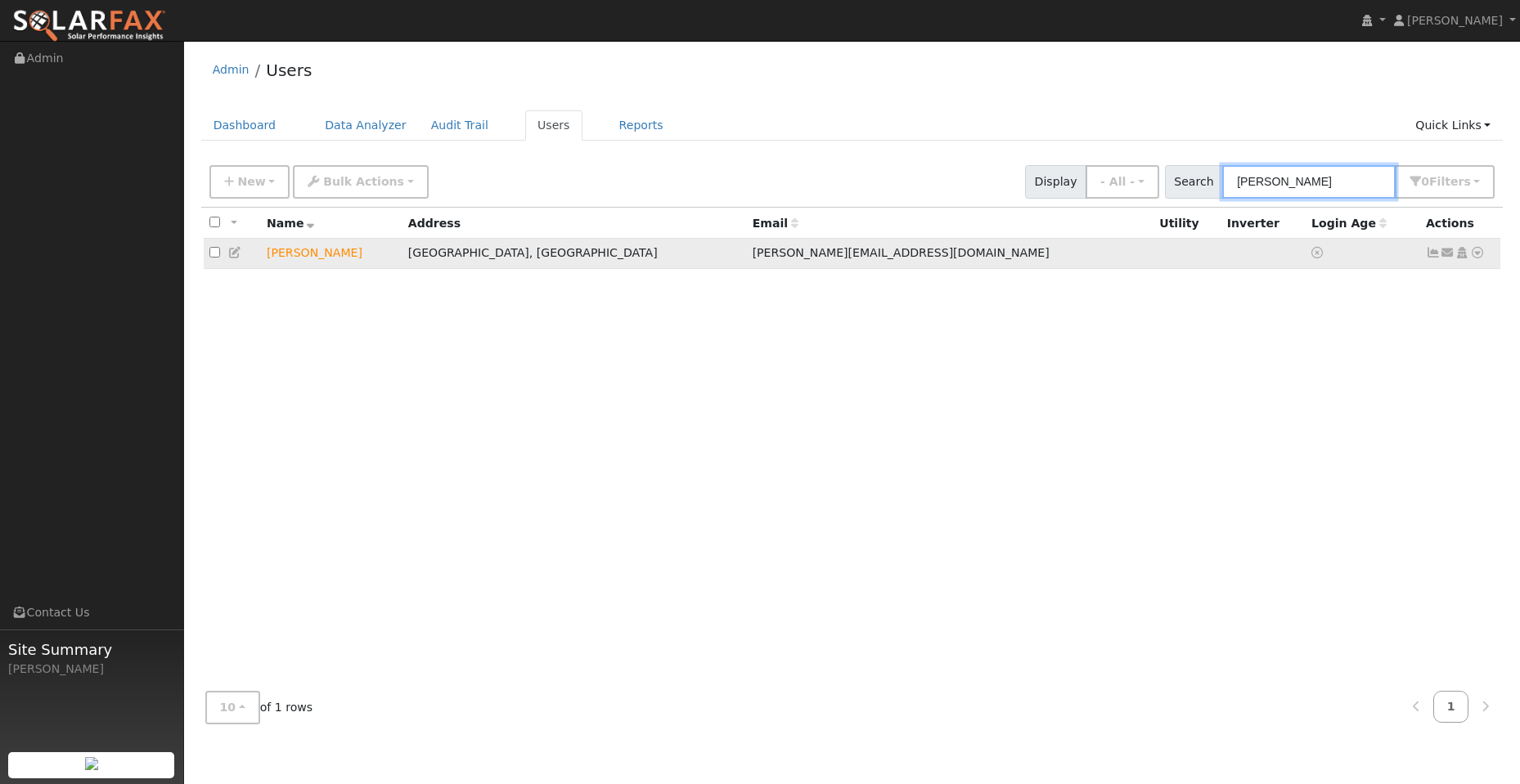
type input "[PERSON_NAME]"
click at [1477, 254] on icon at bounding box center [1478, 253] width 15 height 11
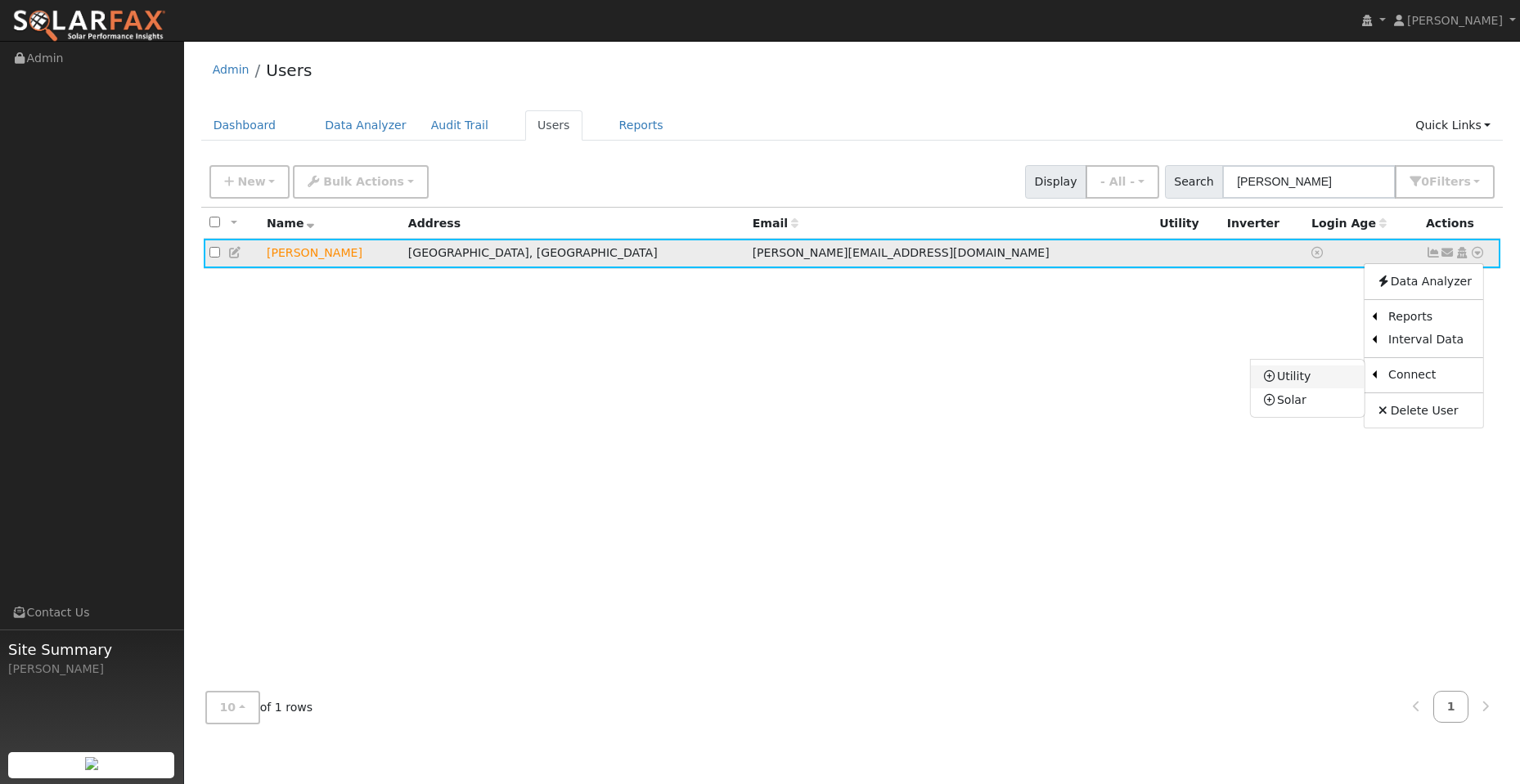
click at [1306, 386] on link "Utility" at bounding box center [1308, 377] width 114 height 23
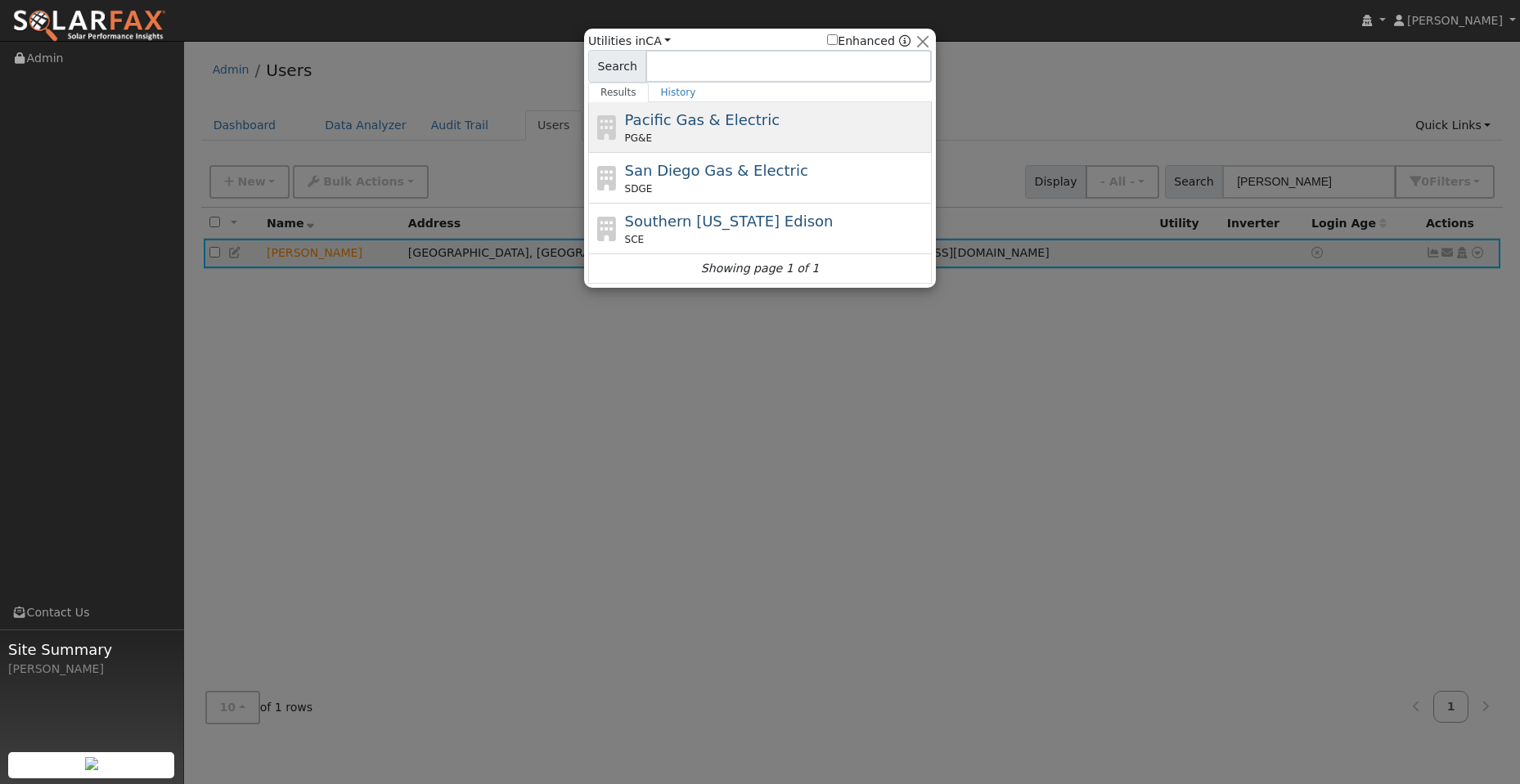
click at [761, 137] on div "PG&E" at bounding box center [777, 138] width 303 height 15
